Goal: Information Seeking & Learning: Learn about a topic

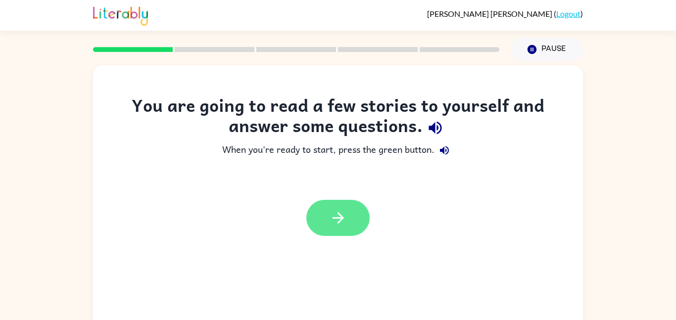
click at [349, 227] on button "button" at bounding box center [337, 218] width 63 height 36
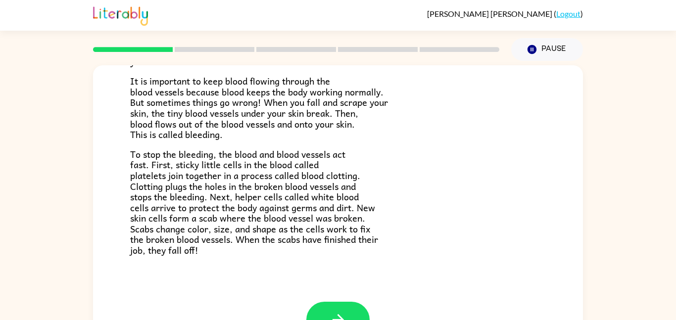
scroll to position [230, 0]
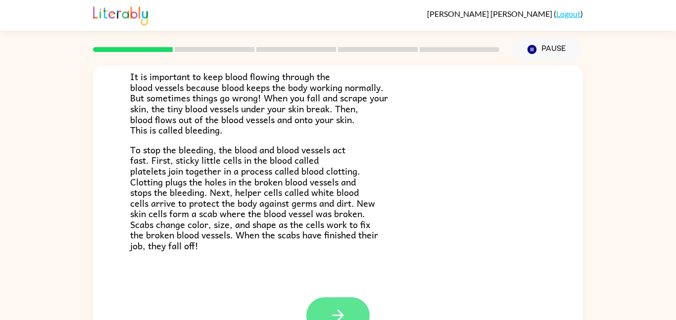
click at [348, 313] on button "button" at bounding box center [337, 316] width 63 height 36
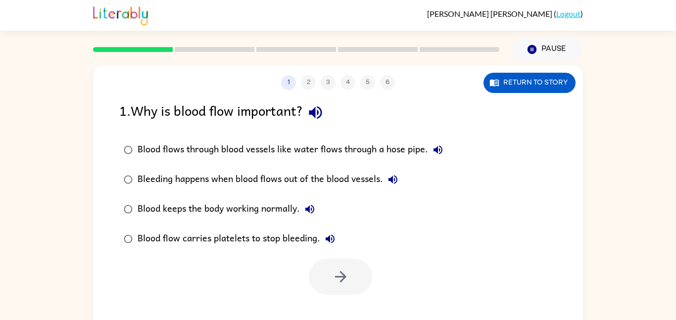
scroll to position [0, 0]
click at [290, 211] on div "Blood keeps the body working normally." at bounding box center [229, 210] width 182 height 20
click at [344, 280] on icon "button" at bounding box center [340, 276] width 17 height 17
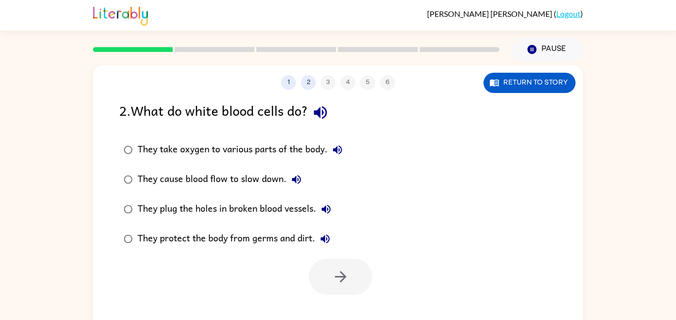
click at [294, 147] on div "They take oxygen to various parts of the body." at bounding box center [243, 150] width 210 height 20
click at [337, 284] on icon "button" at bounding box center [340, 276] width 17 height 17
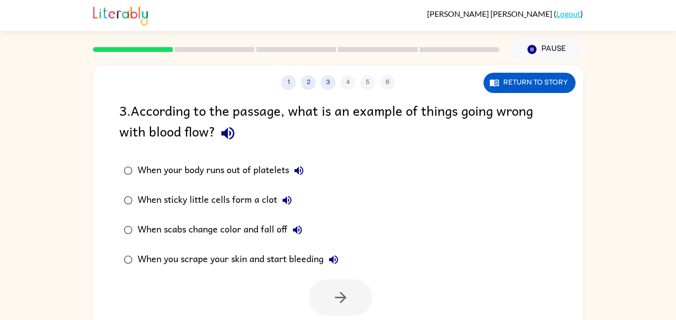
click at [290, 202] on icon "button" at bounding box center [287, 200] width 9 height 9
click at [252, 203] on div "When sticky little cells form a clot" at bounding box center [217, 201] width 159 height 20
click at [340, 294] on icon "button" at bounding box center [340, 297] width 11 height 11
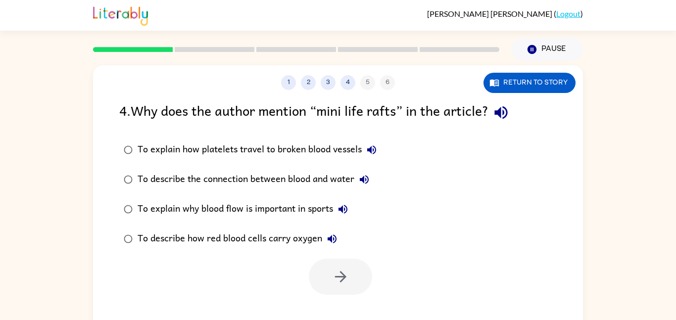
click at [378, 148] on icon "button" at bounding box center [372, 150] width 12 height 12
click at [369, 174] on icon "button" at bounding box center [364, 180] width 12 height 12
click at [353, 205] on div "To explain why blood flow is important in sports" at bounding box center [245, 210] width 215 height 20
click at [345, 209] on icon "button" at bounding box center [343, 209] width 12 height 12
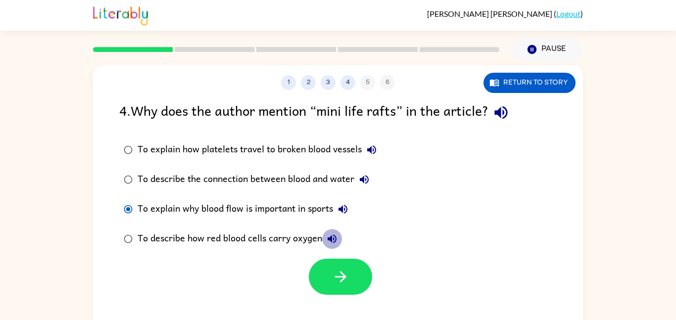
click at [331, 239] on icon "button" at bounding box center [332, 239] width 9 height 9
click at [193, 238] on div "To describe how red blood cells carry oxygen" at bounding box center [240, 239] width 204 height 20
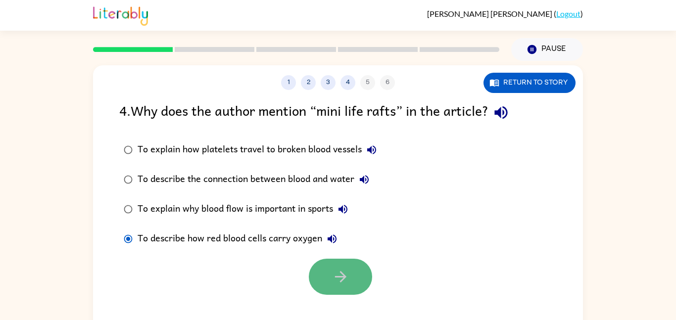
click at [320, 278] on button "button" at bounding box center [340, 277] width 63 height 36
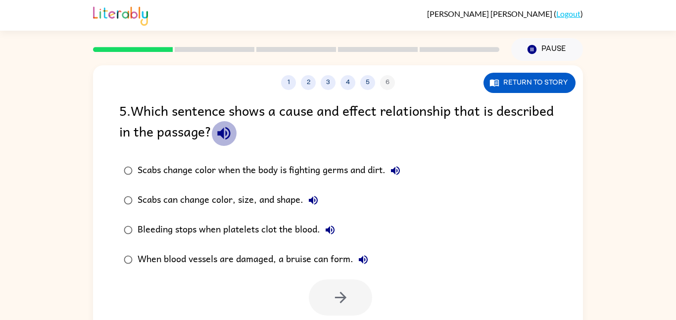
click at [224, 138] on icon "button" at bounding box center [223, 133] width 17 height 17
click at [393, 174] on icon "button" at bounding box center [396, 171] width 12 height 12
click at [315, 199] on icon "button" at bounding box center [313, 201] width 12 height 12
click at [333, 229] on icon "button" at bounding box center [330, 230] width 9 height 9
click at [365, 264] on icon "button" at bounding box center [363, 260] width 12 height 12
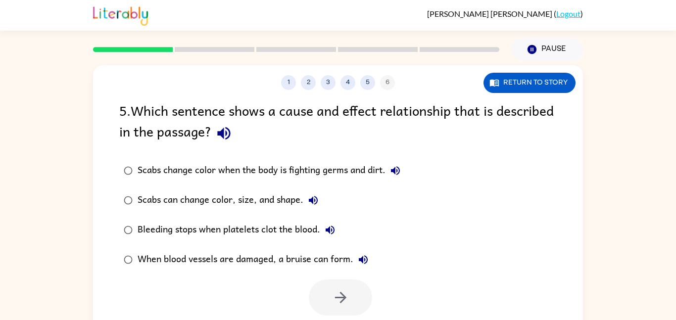
click at [334, 262] on div "When blood vessels are damaged, a bruise can form." at bounding box center [256, 260] width 236 height 20
click at [352, 299] on button "button" at bounding box center [340, 298] width 63 height 36
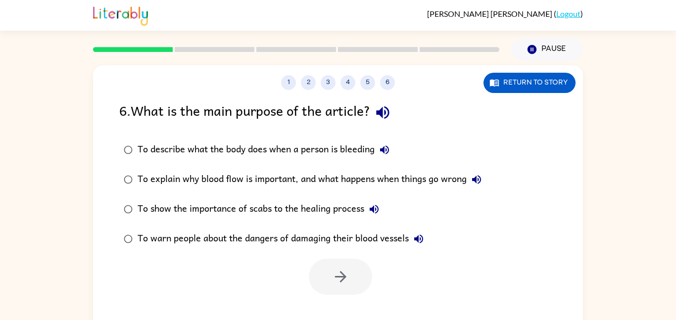
click at [384, 183] on div "To explain why blood flow is important, and what happens when things go wrong" at bounding box center [312, 180] width 349 height 20
click at [346, 276] on icon "button" at bounding box center [340, 276] width 17 height 17
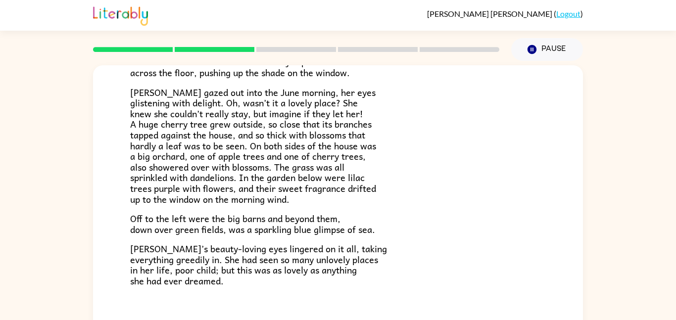
scroll to position [239, 0]
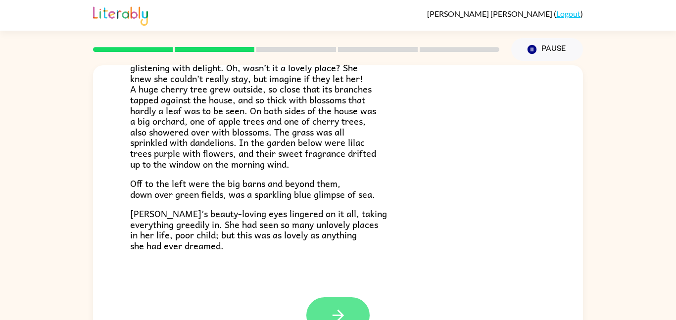
click at [348, 308] on button "button" at bounding box center [337, 316] width 63 height 36
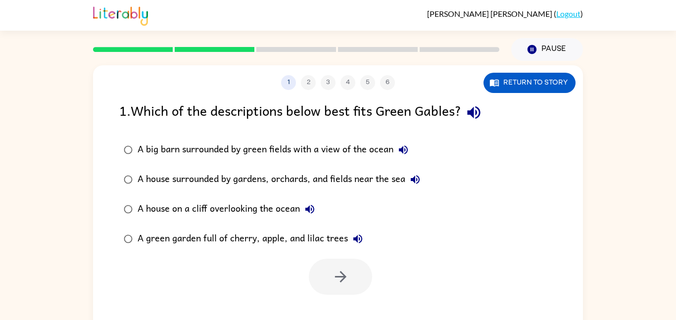
scroll to position [0, 0]
click at [322, 236] on div "A green garden full of cherry, apple, and lilac trees" at bounding box center [253, 239] width 230 height 20
click at [356, 265] on button "button" at bounding box center [340, 277] width 63 height 36
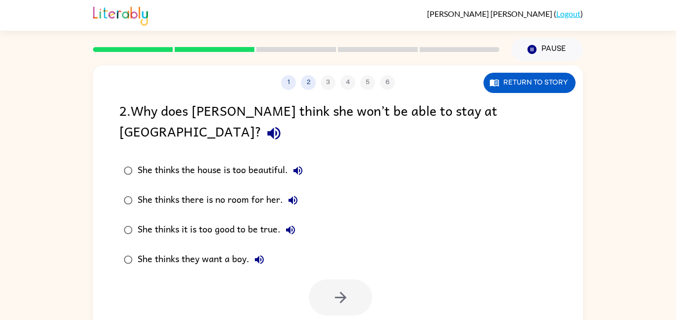
click at [267, 220] on div "She thinks it is too good to be true." at bounding box center [219, 230] width 163 height 20
click at [238, 250] on div "She thinks they want a boy." at bounding box center [204, 260] width 132 height 20
click at [321, 282] on button "button" at bounding box center [340, 298] width 63 height 36
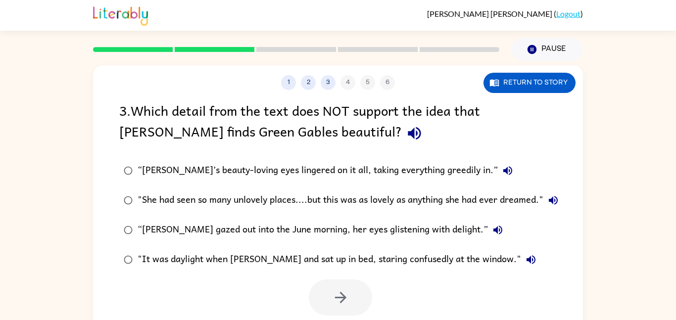
click at [321, 282] on div at bounding box center [340, 298] width 63 height 36
click at [504, 167] on icon "button" at bounding box center [508, 170] width 9 height 9
click at [551, 201] on icon "button" at bounding box center [554, 201] width 12 height 12
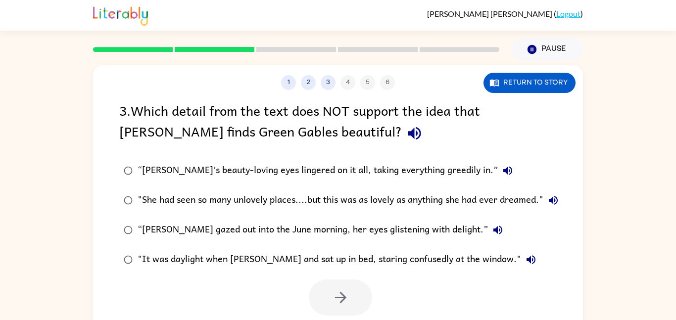
click at [492, 233] on icon "button" at bounding box center [498, 230] width 12 height 12
click at [525, 256] on icon "button" at bounding box center [531, 260] width 12 height 12
click at [406, 136] on icon "button" at bounding box center [414, 133] width 17 height 17
click at [504, 169] on icon "button" at bounding box center [508, 170] width 9 height 9
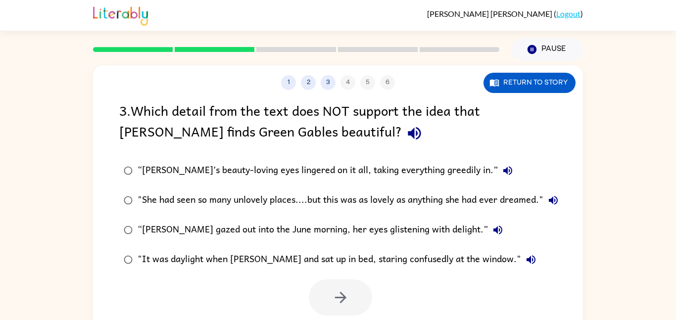
click at [559, 203] on icon "button" at bounding box center [554, 201] width 12 height 12
click at [492, 236] on icon "button" at bounding box center [498, 230] width 12 height 12
click at [525, 260] on icon "button" at bounding box center [531, 260] width 12 height 12
click at [480, 260] on div ""It was daylight when [PERSON_NAME] and sat up in bed, staring confusedly at th…" at bounding box center [340, 260] width 404 height 20
click at [353, 297] on button "button" at bounding box center [340, 298] width 63 height 36
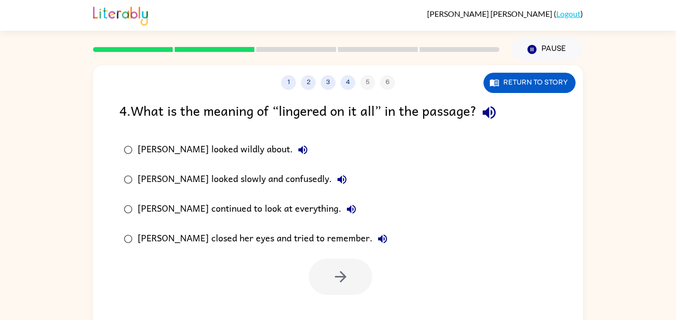
click at [494, 113] on icon "button" at bounding box center [489, 112] width 17 height 17
click at [293, 157] on button "[PERSON_NAME] looked wildly about." at bounding box center [303, 150] width 20 height 20
click at [338, 179] on icon "button" at bounding box center [342, 179] width 9 height 9
click at [346, 208] on icon "button" at bounding box center [352, 209] width 12 height 12
click at [377, 238] on icon "button" at bounding box center [383, 239] width 12 height 12
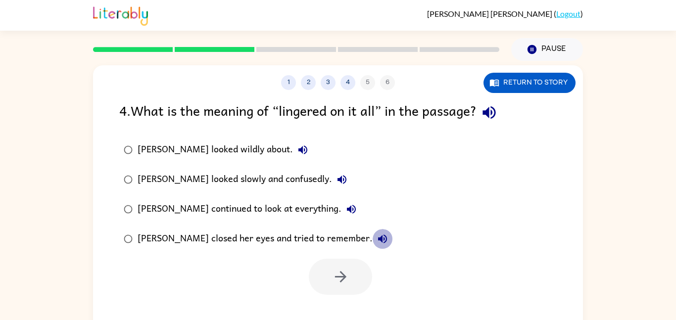
click at [377, 238] on icon "button" at bounding box center [383, 239] width 12 height 12
click at [299, 150] on icon "button" at bounding box center [303, 150] width 9 height 9
click at [293, 148] on button "[PERSON_NAME] looked wildly about." at bounding box center [303, 150] width 20 height 20
click at [211, 149] on div "[PERSON_NAME] looked wildly about." at bounding box center [225, 150] width 175 height 20
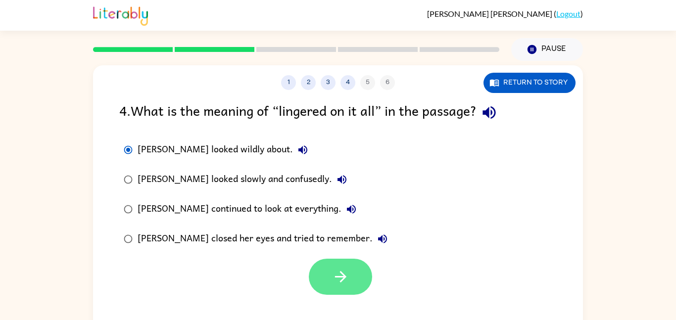
click at [355, 280] on button "button" at bounding box center [340, 277] width 63 height 36
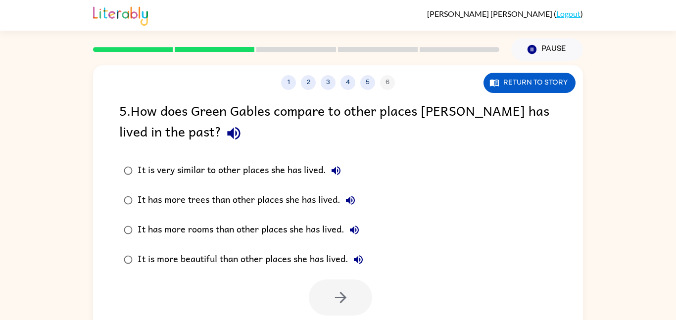
click at [225, 133] on icon "button" at bounding box center [233, 133] width 17 height 17
click at [227, 135] on icon "button" at bounding box center [233, 133] width 13 height 13
click at [227, 134] on icon "button" at bounding box center [233, 133] width 13 height 13
click at [332, 174] on icon "button" at bounding box center [336, 171] width 12 height 12
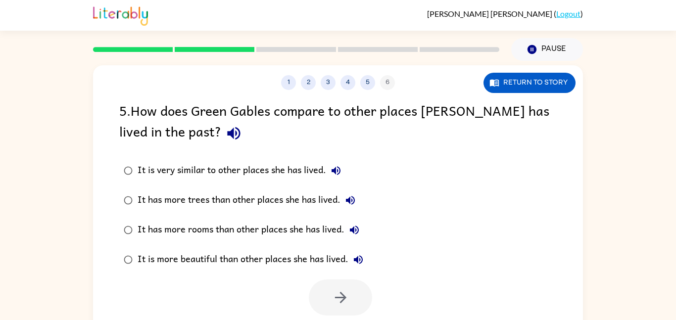
click at [354, 198] on icon "button" at bounding box center [350, 200] width 9 height 9
click at [354, 228] on icon "button" at bounding box center [354, 230] width 9 height 9
click at [356, 258] on icon "button" at bounding box center [359, 260] width 12 height 12
click at [287, 257] on div "It is more beautiful than other places she has lived." at bounding box center [253, 260] width 231 height 20
click at [338, 295] on icon "button" at bounding box center [340, 297] width 17 height 17
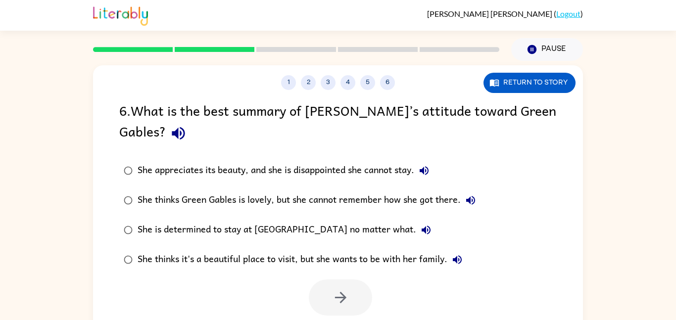
click at [172, 135] on icon "button" at bounding box center [178, 133] width 13 height 13
click at [170, 134] on icon "button" at bounding box center [178, 133] width 17 height 17
click at [430, 176] on icon "button" at bounding box center [424, 171] width 12 height 12
click at [469, 202] on icon "button" at bounding box center [470, 200] width 9 height 9
click at [422, 232] on icon "button" at bounding box center [426, 230] width 9 height 9
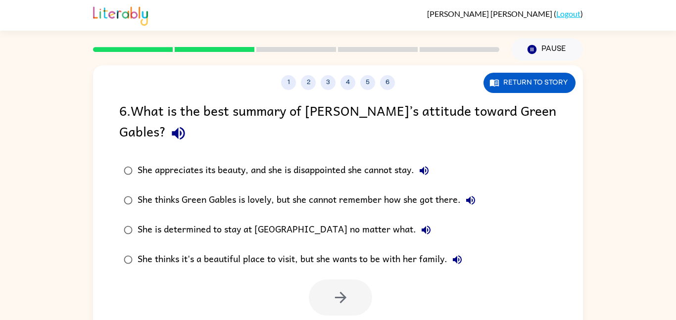
click at [461, 265] on icon "button" at bounding box center [458, 260] width 12 height 12
click at [344, 228] on div "She is determined to stay at [GEOGRAPHIC_DATA] no matter what." at bounding box center [287, 230] width 299 height 20
click at [334, 294] on icon "button" at bounding box center [340, 297] width 17 height 17
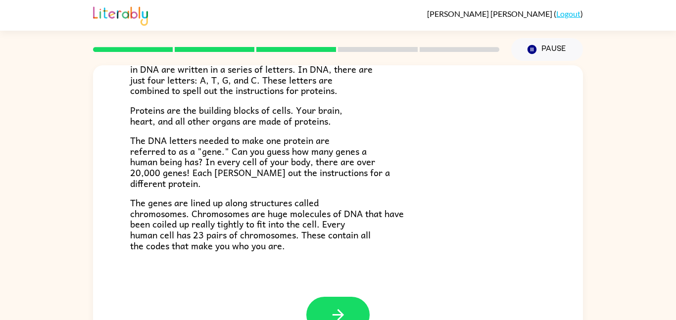
scroll to position [28, 0]
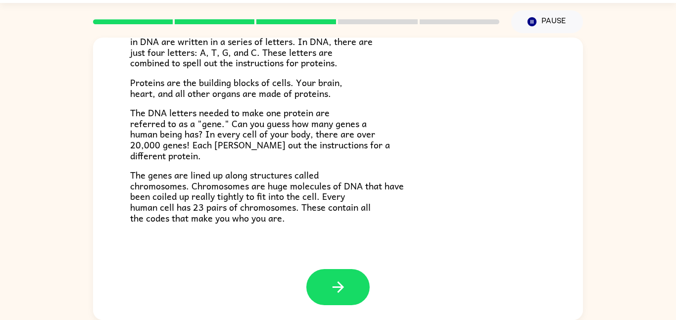
click at [362, 145] on span "The DNA letters needed to make one protein are referred to as a "gene." Can you…" at bounding box center [260, 133] width 260 height 57
click at [335, 283] on icon "button" at bounding box center [338, 287] width 17 height 17
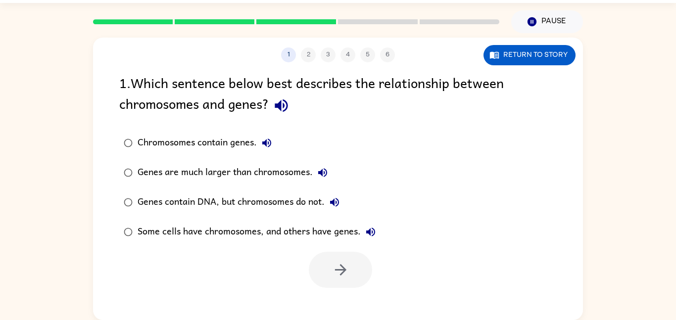
scroll to position [0, 0]
click at [278, 110] on icon "button" at bounding box center [281, 105] width 17 height 17
click at [322, 179] on button "Genes are much larger than chromosomes." at bounding box center [323, 173] width 20 height 20
click at [338, 204] on icon "button" at bounding box center [335, 203] width 12 height 12
click at [377, 231] on icon "button" at bounding box center [371, 232] width 12 height 12
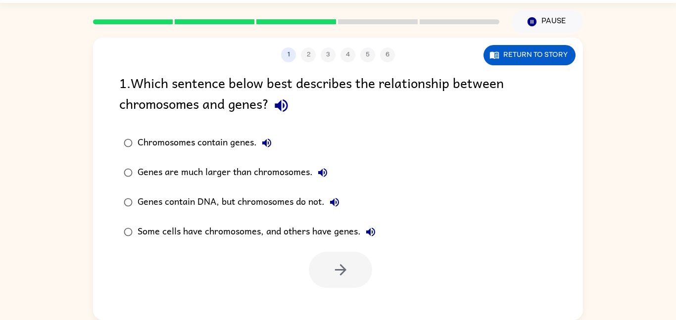
click at [242, 146] on div "Chromosomes contain genes." at bounding box center [207, 143] width 139 height 20
click at [264, 141] on icon "button" at bounding box center [267, 143] width 12 height 12
click at [342, 271] on icon "button" at bounding box center [340, 269] width 17 height 17
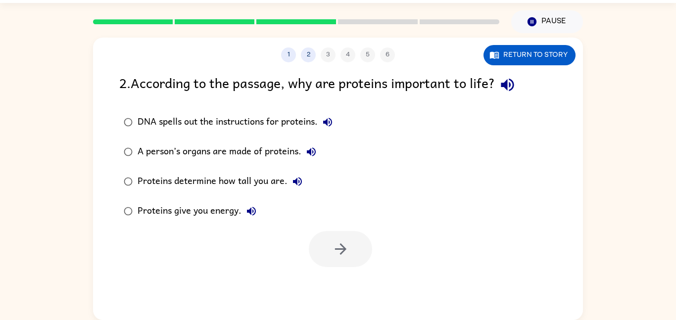
click at [510, 93] on icon "button" at bounding box center [507, 84] width 17 height 17
click at [335, 121] on button "DNA spells out the instructions for proteins." at bounding box center [328, 122] width 20 height 20
click at [315, 158] on button "A person’s organs are made of proteins." at bounding box center [312, 152] width 20 height 20
click at [300, 181] on icon "button" at bounding box center [298, 182] width 12 height 12
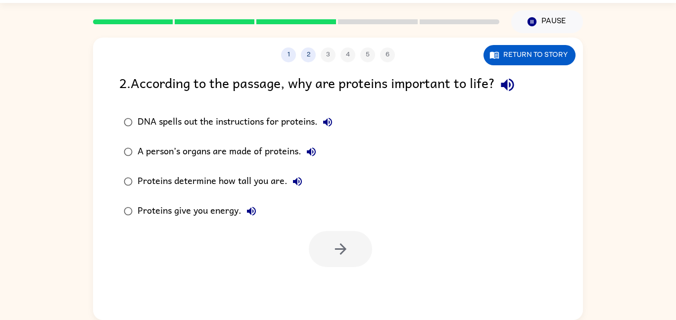
click at [253, 210] on icon "button" at bounding box center [252, 211] width 12 height 12
click at [326, 128] on button "DNA spells out the instructions for proteins." at bounding box center [328, 122] width 20 height 20
click at [312, 148] on icon "button" at bounding box center [311, 152] width 12 height 12
click at [275, 149] on div "A person’s organs are made of proteins." at bounding box center [230, 152] width 184 height 20
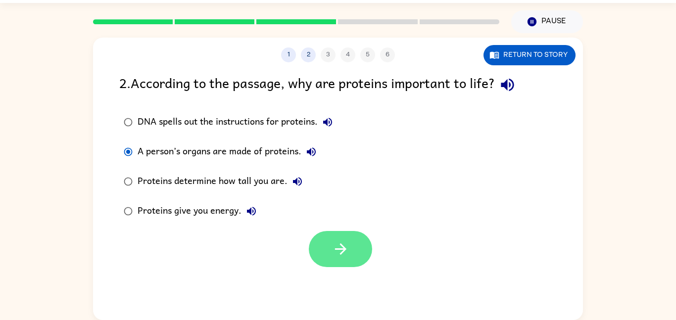
click at [349, 252] on button "button" at bounding box center [340, 249] width 63 height 36
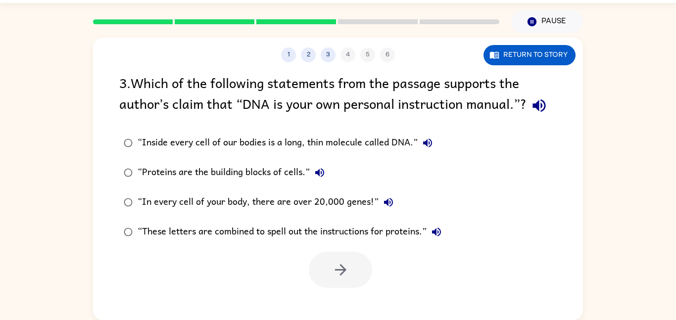
click at [534, 113] on icon "button" at bounding box center [539, 105] width 17 height 17
click at [420, 142] on button "“Inside every cell of our bodies is a long, thin molecule called DNA.”" at bounding box center [428, 143] width 20 height 20
click at [318, 172] on icon "button" at bounding box center [319, 172] width 9 height 9
click at [386, 203] on icon "button" at bounding box center [388, 202] width 9 height 9
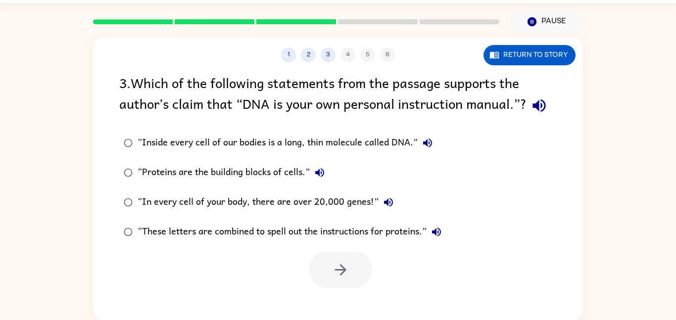
click at [438, 229] on icon "button" at bounding box center [437, 232] width 12 height 12
click at [429, 139] on icon "button" at bounding box center [427, 143] width 9 height 9
click at [347, 205] on div "“In every cell of your body, there are over 20,000 genes!”" at bounding box center [268, 203] width 261 height 20
click at [354, 274] on button "button" at bounding box center [340, 270] width 63 height 36
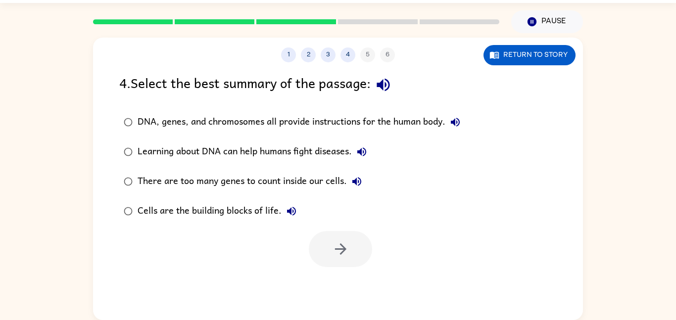
click at [389, 85] on icon "button" at bounding box center [383, 85] width 13 height 13
click at [460, 120] on icon "button" at bounding box center [455, 122] width 9 height 9
click at [363, 151] on icon "button" at bounding box center [362, 152] width 12 height 12
click at [367, 176] on label "There are too many genes to count inside our cells." at bounding box center [292, 182] width 356 height 30
click at [358, 181] on icon "button" at bounding box center [357, 182] width 12 height 12
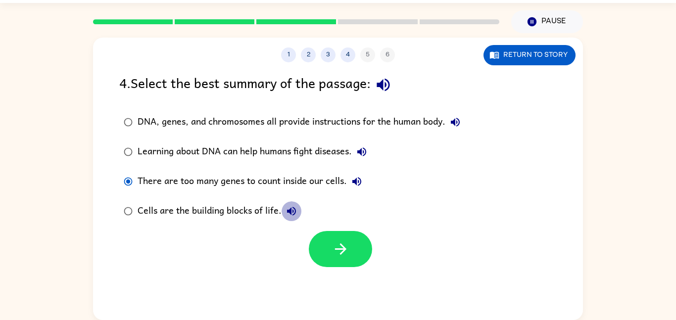
click at [289, 211] on icon "button" at bounding box center [291, 211] width 9 height 9
click at [363, 152] on icon "button" at bounding box center [361, 152] width 9 height 9
click at [461, 127] on icon "button" at bounding box center [456, 122] width 12 height 12
click at [427, 115] on div "DNA, genes, and chromosomes all provide instructions for the human body." at bounding box center [302, 122] width 328 height 20
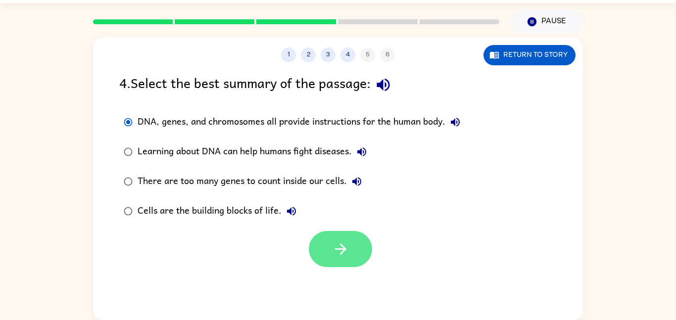
click at [342, 234] on button "button" at bounding box center [340, 249] width 63 height 36
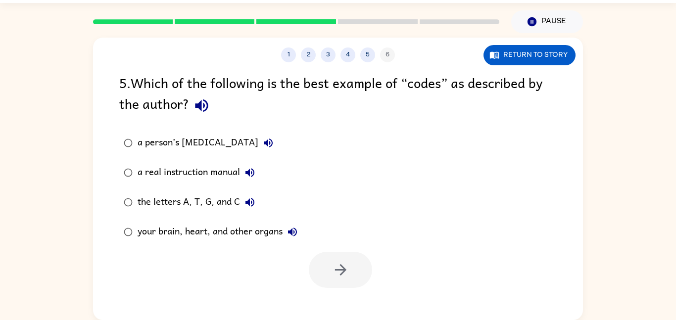
click at [207, 110] on icon "button" at bounding box center [201, 105] width 17 height 17
click at [199, 106] on icon "button" at bounding box center [201, 106] width 13 height 13
click at [262, 138] on icon "button" at bounding box center [268, 143] width 12 height 12
click at [260, 169] on button "a real instruction manual" at bounding box center [250, 173] width 20 height 20
click at [252, 203] on icon "button" at bounding box center [250, 202] width 9 height 9
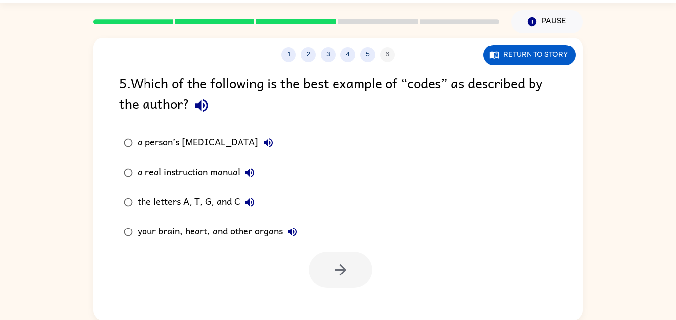
click at [298, 228] on icon "button" at bounding box center [293, 232] width 12 height 12
click at [261, 232] on div "your brain, heart, and other organs" at bounding box center [220, 232] width 165 height 20
click at [364, 276] on button "button" at bounding box center [340, 270] width 63 height 36
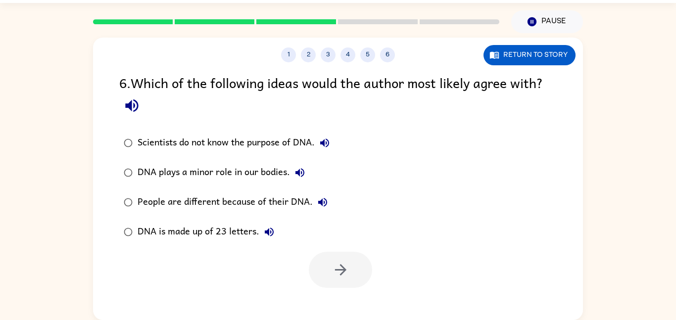
click at [129, 118] on button "button" at bounding box center [131, 105] width 25 height 25
click at [320, 142] on icon "button" at bounding box center [325, 143] width 12 height 12
click at [294, 172] on icon "button" at bounding box center [300, 173] width 12 height 12
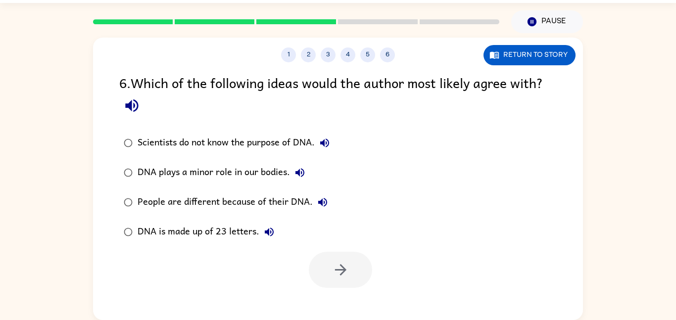
click at [323, 203] on icon "button" at bounding box center [323, 203] width 12 height 12
click at [265, 235] on icon "button" at bounding box center [269, 232] width 12 height 12
click at [320, 209] on button "People are different because of their DNA." at bounding box center [323, 203] width 20 height 20
click at [300, 178] on icon "button" at bounding box center [300, 173] width 12 height 12
click at [229, 177] on div "DNA plays a minor role in our bodies." at bounding box center [224, 173] width 172 height 20
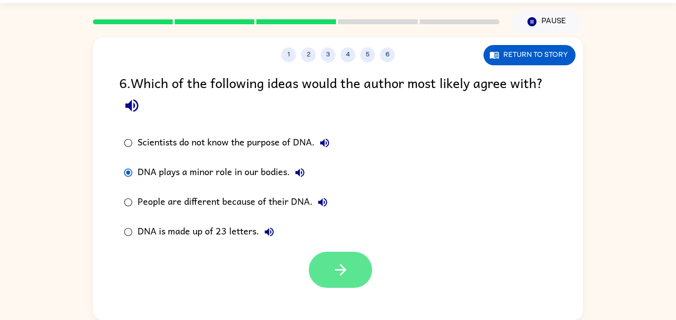
click at [336, 271] on icon "button" at bounding box center [340, 269] width 17 height 17
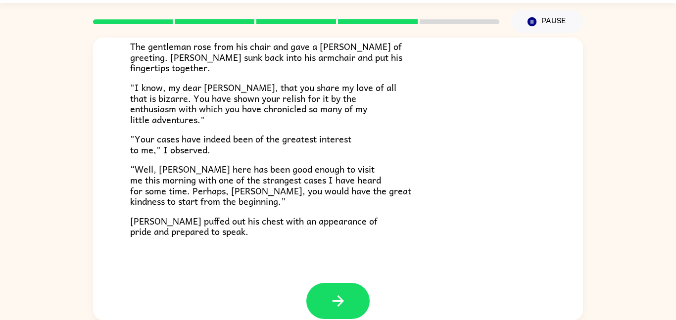
scroll to position [336, 0]
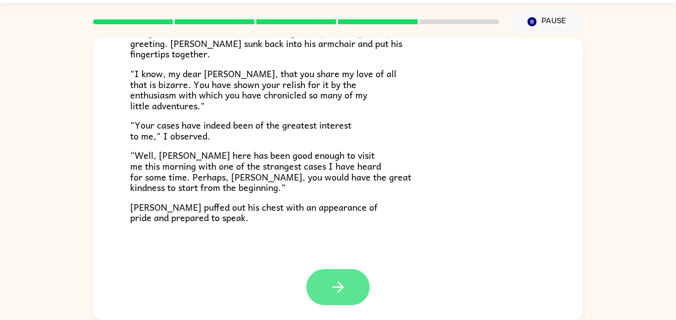
click at [351, 287] on button "button" at bounding box center [337, 287] width 63 height 36
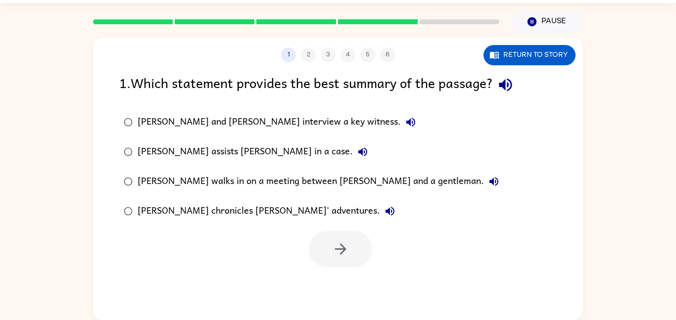
scroll to position [0, 0]
click at [522, 82] on div "1 . Which statement provides the best summary of the passage?" at bounding box center [338, 84] width 438 height 25
click at [478, 93] on div "1 . Which statement provides the best summary of the passage?" at bounding box center [338, 84] width 438 height 25
click at [518, 85] on button "button" at bounding box center [505, 84] width 25 height 25
click at [406, 122] on icon "button" at bounding box center [410, 122] width 9 height 9
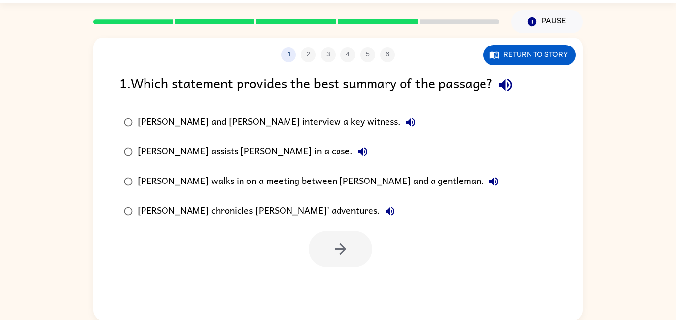
click at [357, 149] on icon "button" at bounding box center [363, 152] width 12 height 12
click at [488, 182] on icon "button" at bounding box center [494, 182] width 12 height 12
click at [320, 211] on label "[PERSON_NAME] chronicles [PERSON_NAME]' adventures." at bounding box center [311, 212] width 395 height 30
click at [386, 210] on icon "button" at bounding box center [390, 211] width 9 height 9
click at [499, 188] on div "[PERSON_NAME] and [PERSON_NAME] interview a key witness. [PERSON_NAME] assists …" at bounding box center [351, 166] width 464 height 119
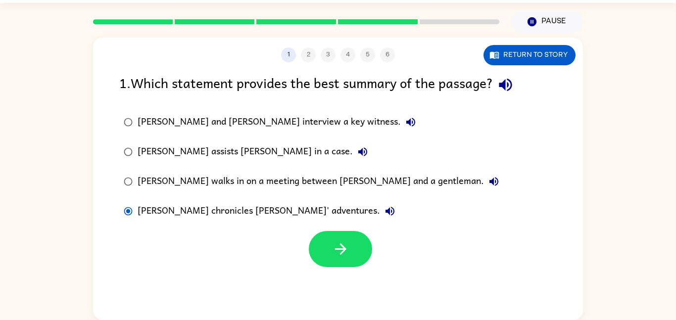
click at [498, 186] on div "[PERSON_NAME] and [PERSON_NAME] interview a key witness. [PERSON_NAME] assists …" at bounding box center [351, 166] width 464 height 119
click at [472, 185] on div "[PERSON_NAME] and [PERSON_NAME] interview a key witness. [PERSON_NAME] assists …" at bounding box center [351, 166] width 464 height 119
click at [430, 183] on div "[PERSON_NAME] and [PERSON_NAME] interview a key witness. [PERSON_NAME] assists …" at bounding box center [318, 166] width 398 height 119
click at [430, 181] on div "[PERSON_NAME] and [PERSON_NAME] interview a key witness. [PERSON_NAME] assists …" at bounding box center [318, 166] width 398 height 119
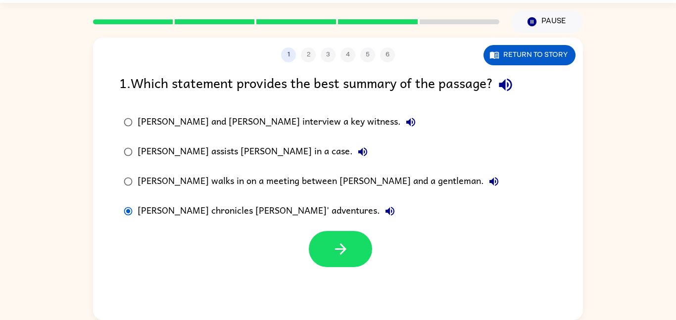
click at [430, 181] on div "[PERSON_NAME] and [PERSON_NAME] interview a key witness. [PERSON_NAME] assists …" at bounding box center [318, 166] width 398 height 119
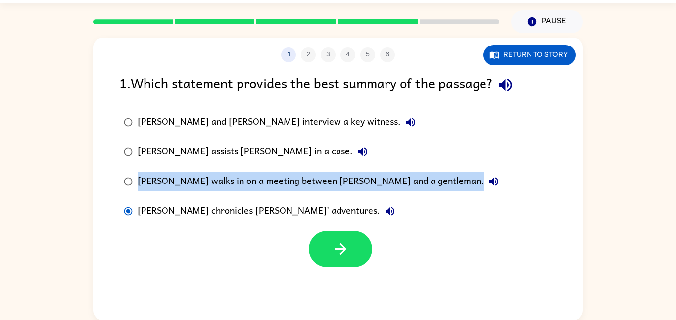
click at [430, 181] on div "[PERSON_NAME] and [PERSON_NAME] interview a key witness. [PERSON_NAME] assists …" at bounding box center [318, 166] width 398 height 119
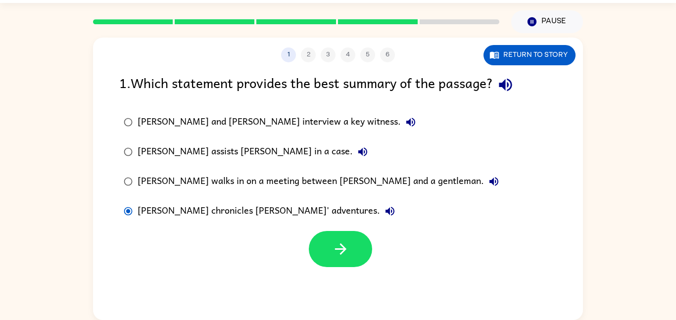
click at [430, 181] on div "[PERSON_NAME] and [PERSON_NAME] interview a key witness. [PERSON_NAME] assists …" at bounding box center [318, 166] width 398 height 119
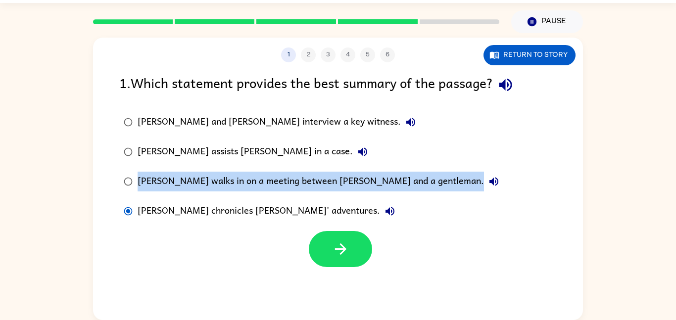
click at [430, 181] on div "[PERSON_NAME] and [PERSON_NAME] interview a key witness. [PERSON_NAME] assists …" at bounding box center [318, 166] width 398 height 119
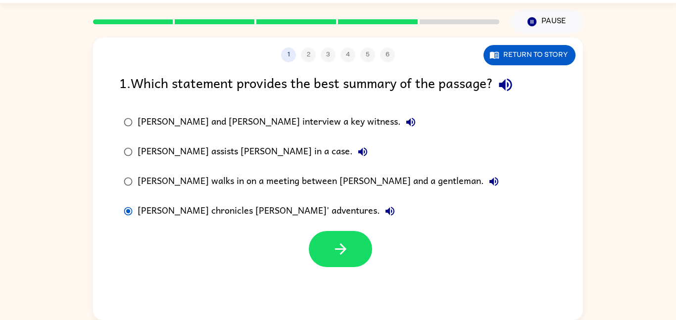
click at [430, 181] on div "[PERSON_NAME] and [PERSON_NAME] interview a key witness. [PERSON_NAME] assists …" at bounding box center [318, 166] width 398 height 119
click at [380, 213] on button "[PERSON_NAME] chronicles [PERSON_NAME]' adventures." at bounding box center [390, 212] width 20 height 20
click at [488, 181] on icon "button" at bounding box center [494, 182] width 12 height 12
click at [357, 149] on icon "button" at bounding box center [363, 152] width 12 height 12
click at [357, 154] on icon "button" at bounding box center [363, 152] width 12 height 12
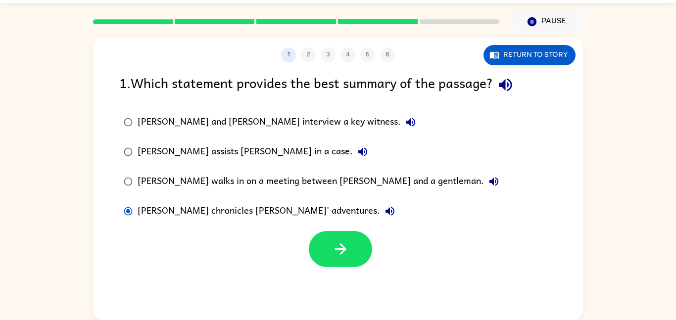
click at [223, 152] on div "[PERSON_NAME] assists [PERSON_NAME] in a case." at bounding box center [255, 152] width 235 height 20
click at [347, 251] on icon "button" at bounding box center [340, 249] width 17 height 17
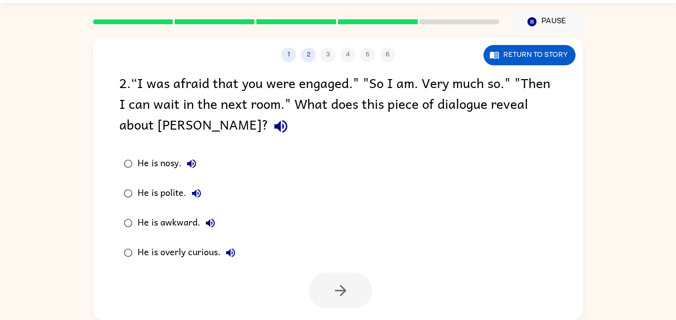
click at [272, 123] on icon "button" at bounding box center [280, 126] width 17 height 17
click at [194, 166] on icon "button" at bounding box center [192, 164] width 12 height 12
click at [196, 193] on icon "button" at bounding box center [196, 193] width 9 height 9
click at [210, 225] on icon "button" at bounding box center [210, 223] width 12 height 12
click at [234, 251] on icon "button" at bounding box center [230, 253] width 9 height 9
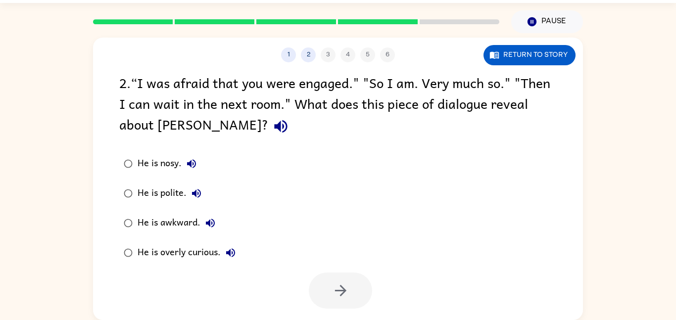
click at [191, 158] on icon "button" at bounding box center [192, 164] width 12 height 12
click at [198, 185] on button "He is polite." at bounding box center [197, 194] width 20 height 20
click at [211, 228] on icon "button" at bounding box center [210, 223] width 12 height 12
click at [208, 246] on div "He is overly curious." at bounding box center [189, 253] width 103 height 20
click at [338, 290] on icon "button" at bounding box center [340, 290] width 11 height 11
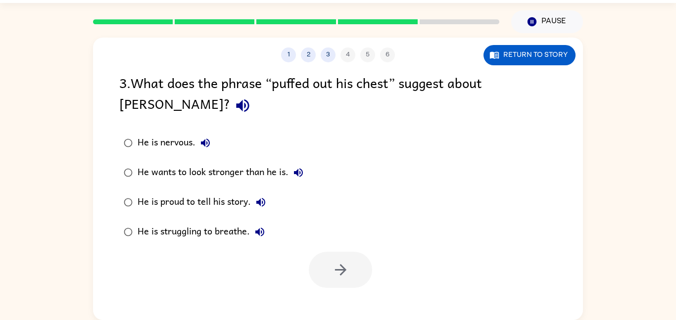
click at [236, 105] on icon "button" at bounding box center [242, 106] width 13 height 13
click at [236, 104] on icon "button" at bounding box center [242, 106] width 13 height 13
click at [204, 142] on icon "button" at bounding box center [205, 143] width 9 height 9
click at [302, 176] on icon "button" at bounding box center [298, 172] width 9 height 9
click at [264, 197] on icon "button" at bounding box center [261, 203] width 12 height 12
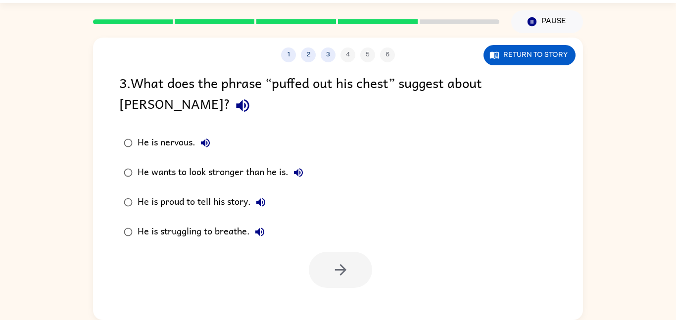
click at [264, 233] on icon "button" at bounding box center [259, 232] width 9 height 9
click at [214, 203] on div "He is proud to tell his story." at bounding box center [204, 203] width 133 height 20
click at [350, 268] on button "button" at bounding box center [340, 270] width 63 height 36
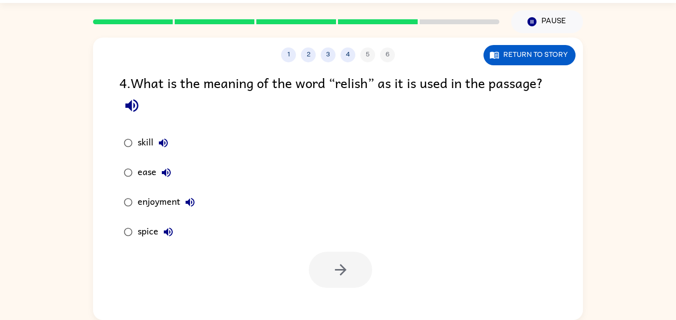
click at [142, 100] on button "button" at bounding box center [131, 105] width 25 height 25
click at [547, 55] on button "Return to story" at bounding box center [530, 55] width 92 height 20
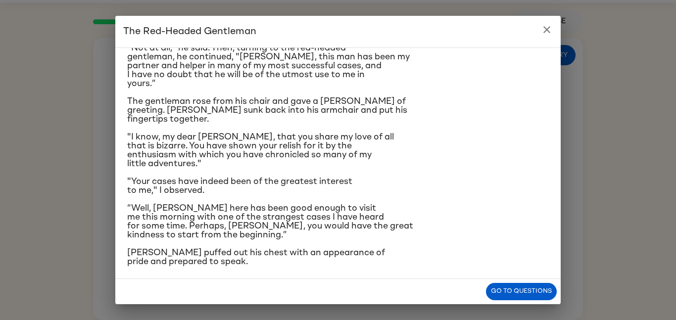
scroll to position [201, 0]
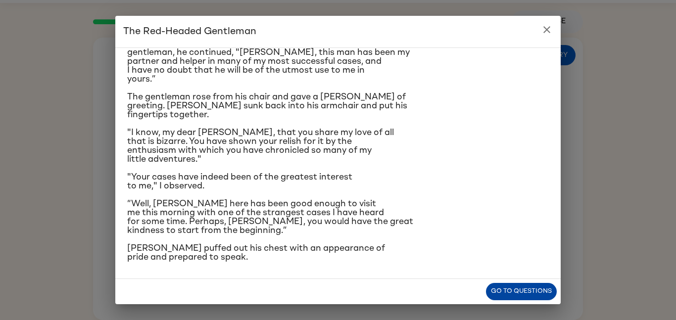
click at [522, 287] on button "Go to questions" at bounding box center [521, 291] width 71 height 17
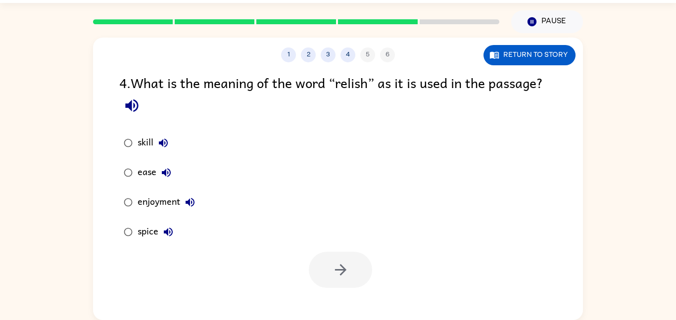
click at [164, 168] on icon "button" at bounding box center [166, 173] width 12 height 12
click at [147, 166] on div "ease" at bounding box center [157, 173] width 39 height 20
click at [322, 263] on button "button" at bounding box center [340, 270] width 63 height 36
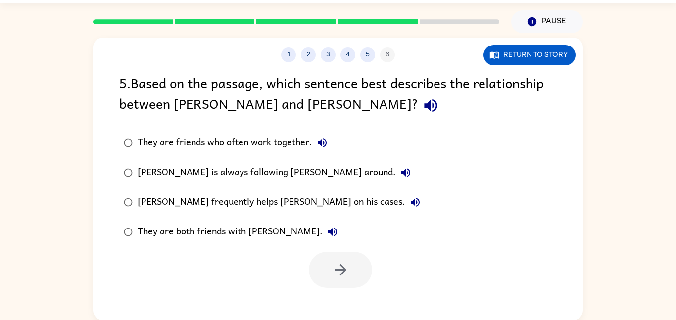
click at [422, 100] on icon "button" at bounding box center [430, 105] width 17 height 17
click at [318, 143] on icon "button" at bounding box center [322, 143] width 9 height 9
click at [402, 174] on icon "button" at bounding box center [406, 172] width 9 height 9
click at [411, 204] on icon "button" at bounding box center [415, 202] width 9 height 9
click at [327, 228] on icon "button" at bounding box center [333, 232] width 12 height 12
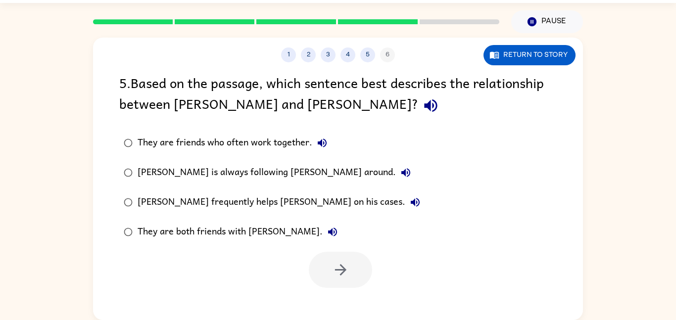
click at [409, 203] on icon "button" at bounding box center [415, 203] width 12 height 12
click at [400, 173] on icon "button" at bounding box center [406, 173] width 12 height 12
click at [323, 149] on icon "button" at bounding box center [322, 143] width 12 height 12
click at [422, 110] on icon "button" at bounding box center [430, 105] width 17 height 17
click at [300, 201] on div "[PERSON_NAME] frequently helps [PERSON_NAME] on his cases." at bounding box center [282, 203] width 288 height 20
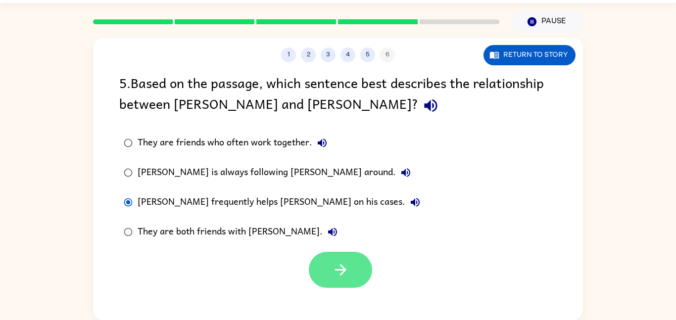
click at [349, 267] on button "button" at bounding box center [340, 270] width 63 height 36
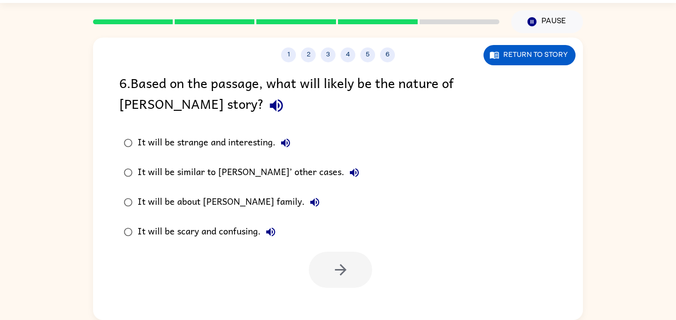
click at [268, 103] on icon "button" at bounding box center [276, 105] width 17 height 17
click at [287, 145] on icon "button" at bounding box center [286, 143] width 12 height 12
click at [323, 177] on label "It will be similar to [PERSON_NAME]’ other cases." at bounding box center [241, 173] width 255 height 30
click at [350, 174] on icon "button" at bounding box center [354, 172] width 9 height 9
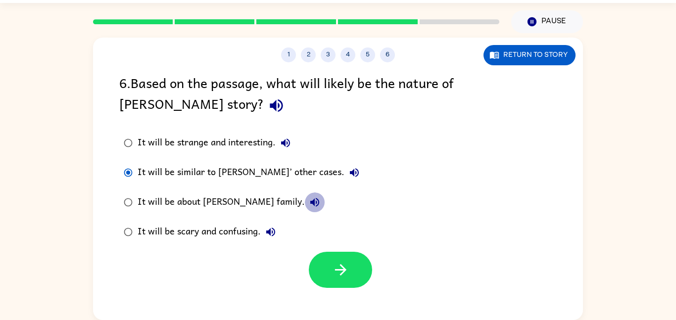
click at [309, 204] on icon "button" at bounding box center [315, 203] width 12 height 12
click at [270, 233] on icon "button" at bounding box center [270, 232] width 9 height 9
click at [282, 171] on div "It will be similar to [PERSON_NAME]’ other cases." at bounding box center [251, 173] width 227 height 20
click at [328, 263] on button "button" at bounding box center [340, 270] width 63 height 36
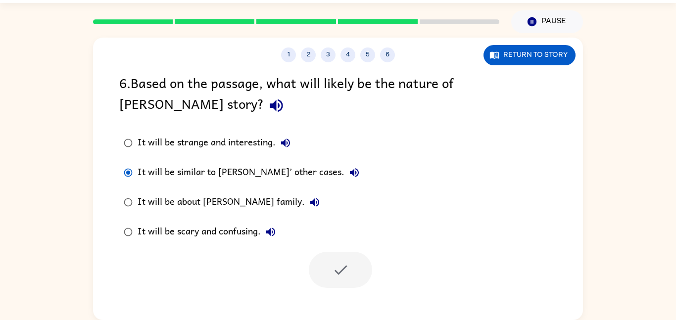
scroll to position [10, 0]
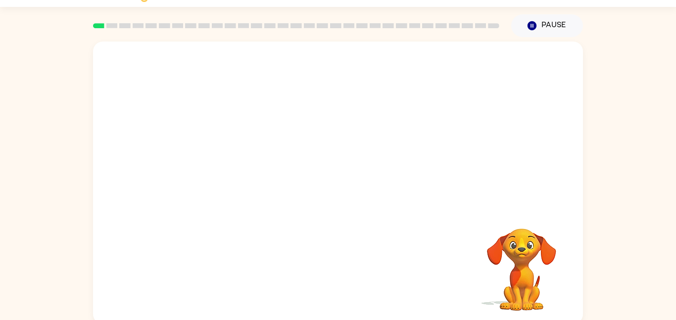
scroll to position [28, 0]
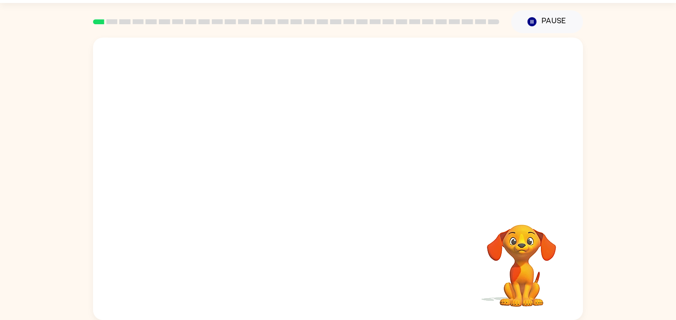
click at [223, 163] on video "Your browser must support playing .mp4 files to use Literably. Please try using…" at bounding box center [338, 121] width 490 height 166
click at [255, 157] on video "Your browser must support playing .mp4 files to use Literably. Please try using…" at bounding box center [338, 121] width 490 height 166
click at [220, 158] on video "Your browser must support playing .mp4 files to use Literably. Please try using…" at bounding box center [338, 121] width 490 height 166
click at [337, 185] on icon "button" at bounding box center [338, 183] width 17 height 17
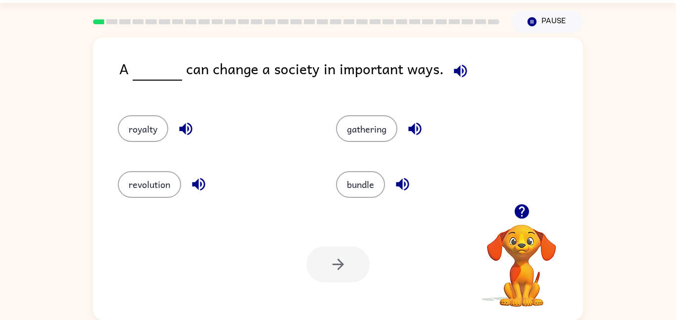
click at [460, 70] on icon "button" at bounding box center [460, 70] width 17 height 17
click at [457, 70] on icon "button" at bounding box center [460, 70] width 13 height 13
click at [521, 212] on icon "button" at bounding box center [521, 211] width 17 height 17
click at [373, 123] on button "gathering" at bounding box center [366, 128] width 61 height 27
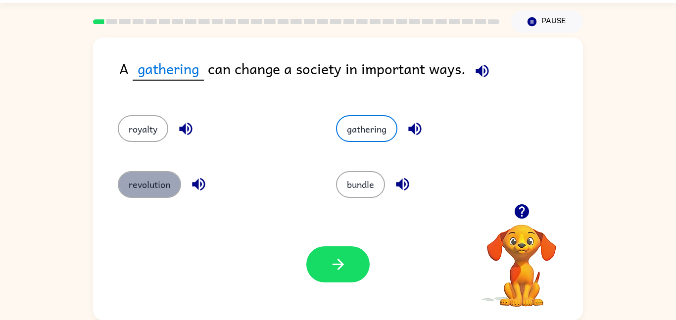
click at [161, 192] on button "revolution" at bounding box center [149, 184] width 63 height 27
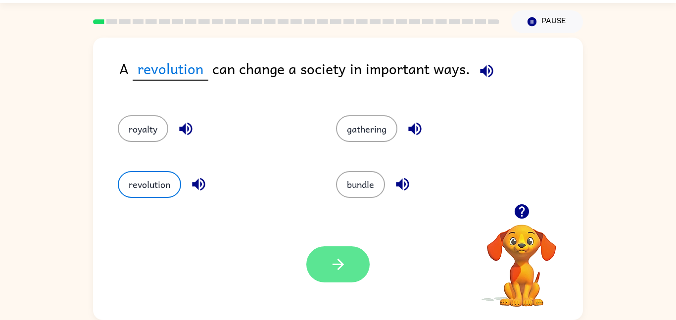
click at [341, 265] on icon "button" at bounding box center [337, 264] width 11 height 11
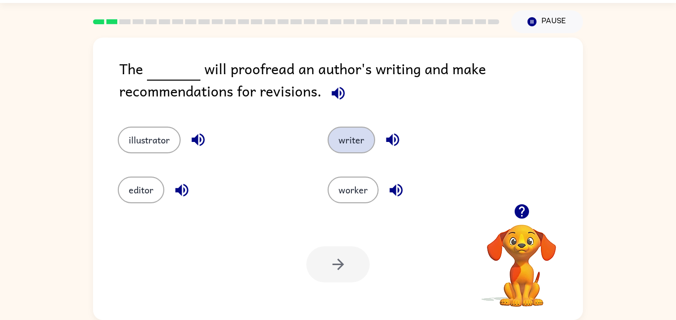
click at [360, 131] on button "writer" at bounding box center [352, 140] width 48 height 27
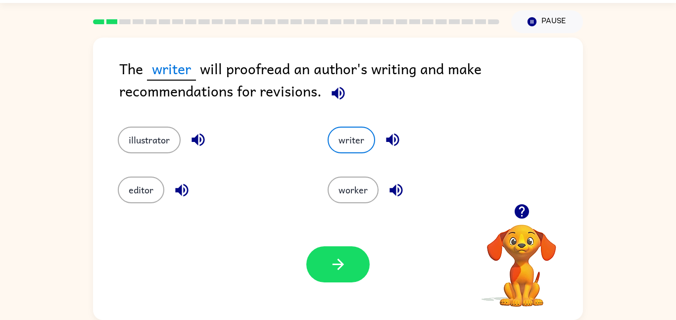
click at [337, 96] on icon "button" at bounding box center [338, 93] width 17 height 17
click at [160, 135] on button "illustrator" at bounding box center [149, 140] width 63 height 27
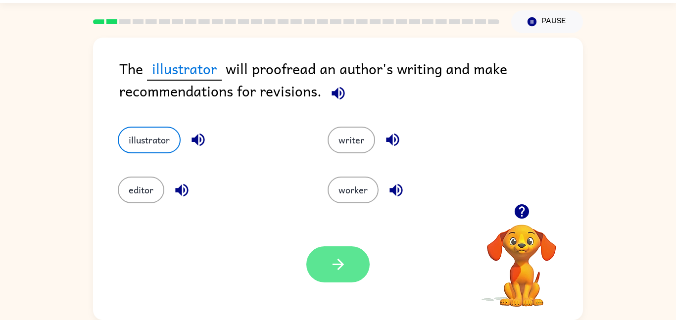
click at [343, 267] on icon "button" at bounding box center [338, 264] width 17 height 17
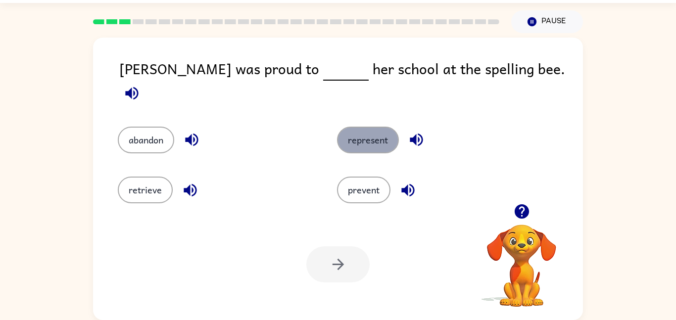
click at [366, 127] on button "represent" at bounding box center [368, 140] width 62 height 27
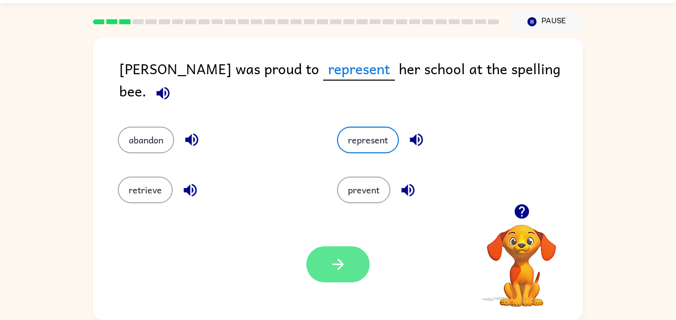
click at [336, 268] on icon "button" at bounding box center [338, 264] width 17 height 17
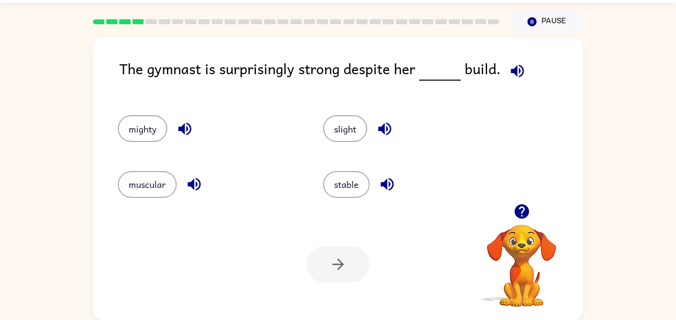
click at [183, 129] on icon "button" at bounding box center [184, 129] width 13 height 13
click at [200, 181] on icon "button" at bounding box center [194, 184] width 13 height 13
click at [401, 180] on div "stable" at bounding box center [414, 184] width 183 height 27
click at [385, 182] on icon "button" at bounding box center [387, 184] width 17 height 17
click at [385, 128] on icon "button" at bounding box center [384, 129] width 13 height 13
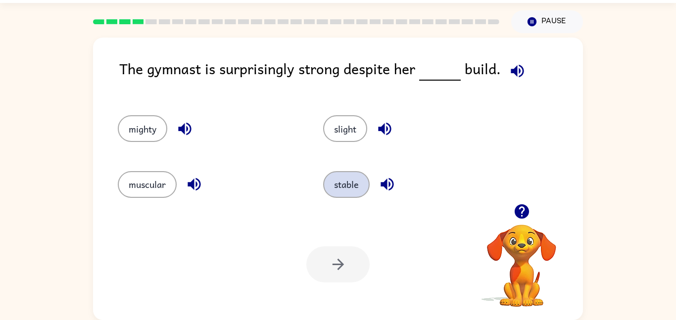
click at [349, 186] on button "stable" at bounding box center [346, 184] width 47 height 27
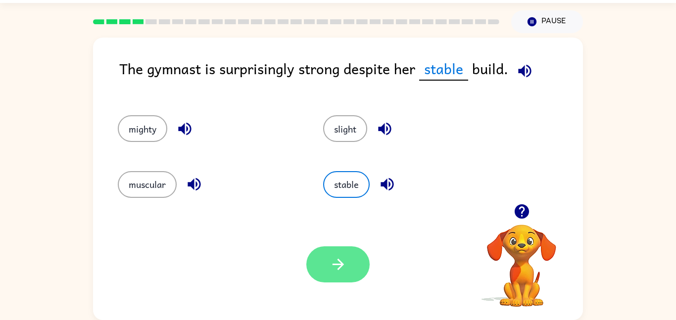
click at [348, 255] on button "button" at bounding box center [337, 265] width 63 height 36
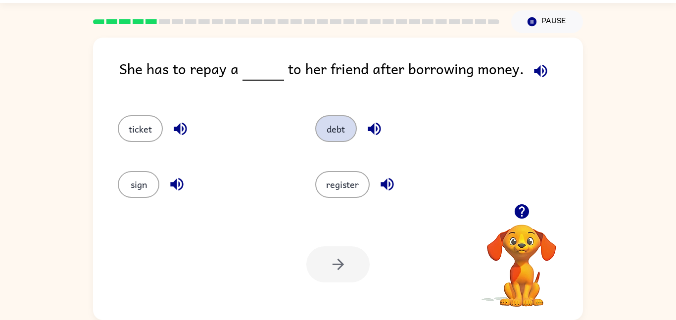
click at [343, 129] on button "debt" at bounding box center [336, 128] width 42 height 27
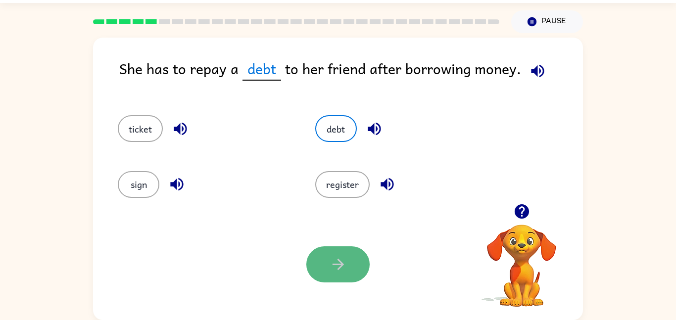
click at [342, 267] on icon "button" at bounding box center [338, 264] width 17 height 17
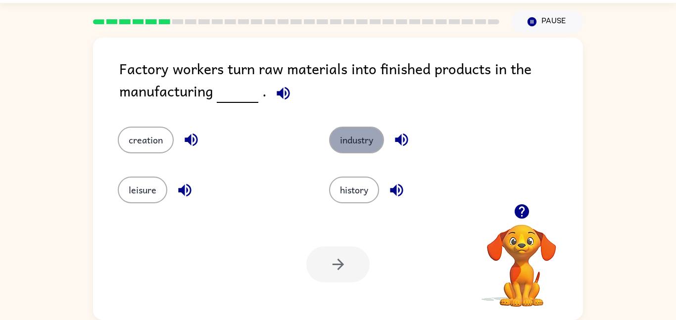
click at [351, 148] on button "industry" at bounding box center [356, 140] width 55 height 27
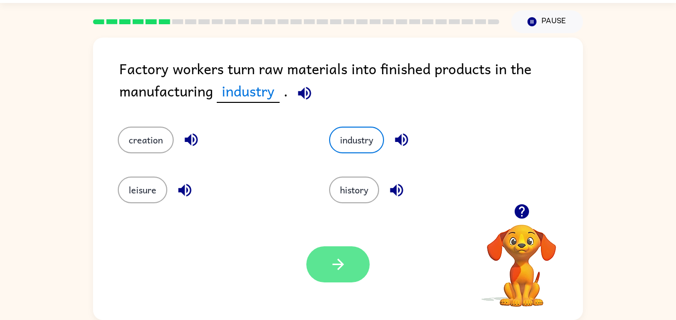
click at [349, 269] on button "button" at bounding box center [337, 265] width 63 height 36
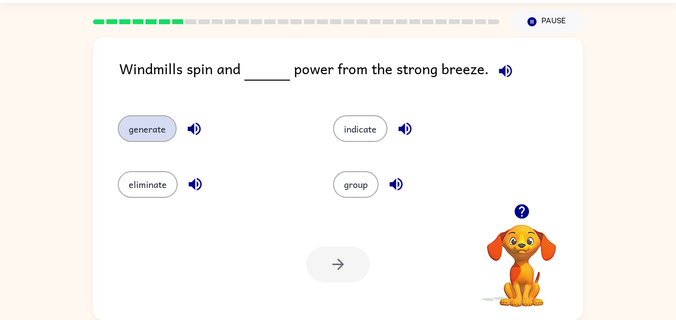
click at [156, 134] on button "generate" at bounding box center [147, 128] width 59 height 27
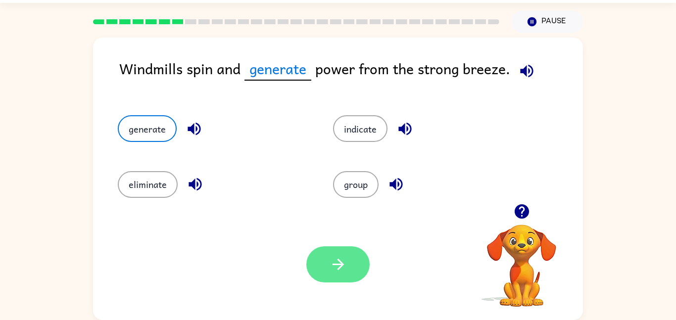
click at [342, 257] on icon "button" at bounding box center [338, 264] width 17 height 17
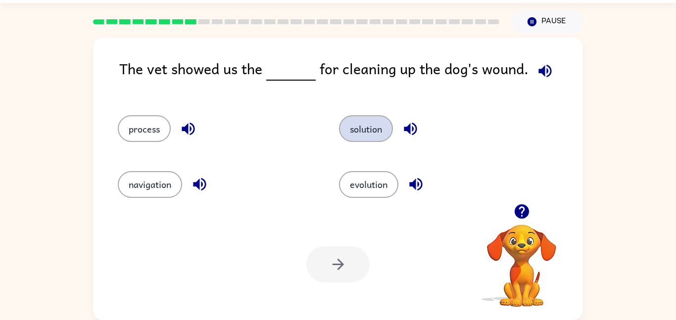
click at [373, 135] on button "solution" at bounding box center [366, 128] width 54 height 27
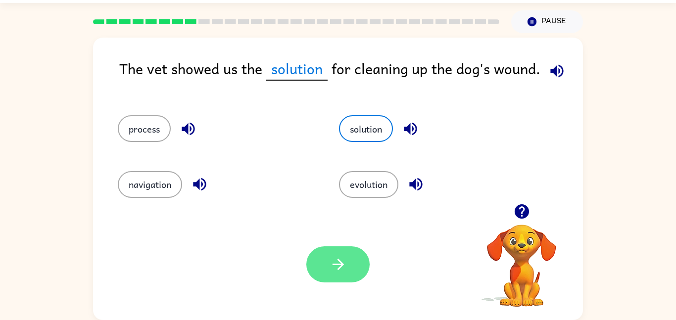
click at [351, 268] on button "button" at bounding box center [337, 265] width 63 height 36
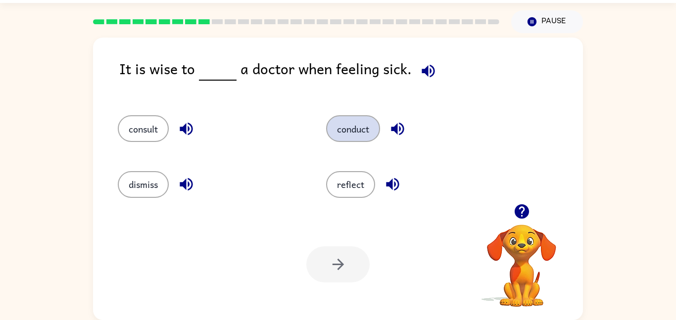
click at [348, 119] on button "conduct" at bounding box center [353, 128] width 54 height 27
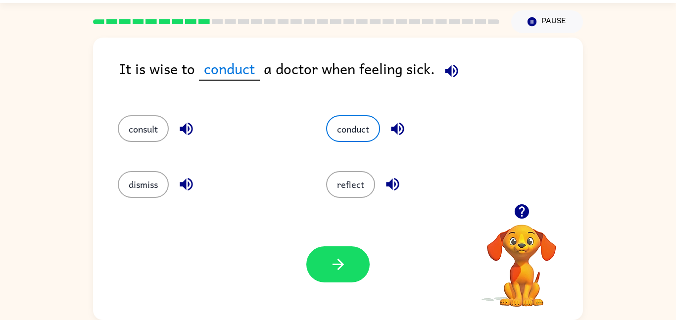
click at [194, 126] on icon "button" at bounding box center [186, 128] width 17 height 17
click at [397, 131] on icon "button" at bounding box center [397, 129] width 13 height 13
click at [394, 188] on icon "button" at bounding box center [392, 184] width 17 height 17
click at [396, 127] on icon "button" at bounding box center [397, 129] width 13 height 13
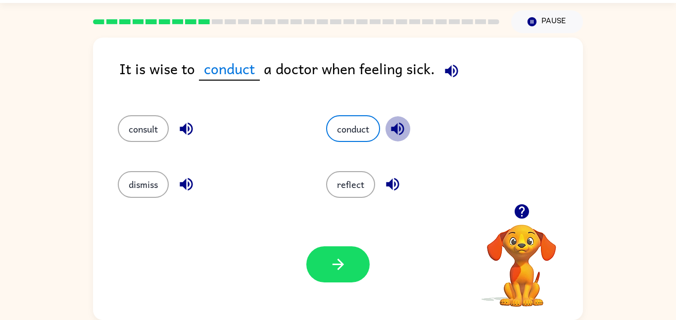
click at [399, 131] on icon "button" at bounding box center [397, 129] width 13 height 13
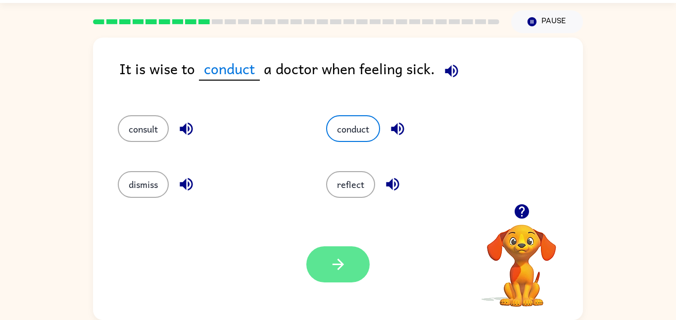
click at [332, 251] on button "button" at bounding box center [337, 265] width 63 height 36
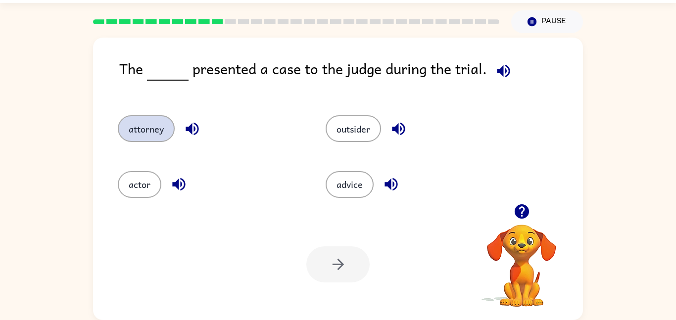
click at [162, 132] on button "attorney" at bounding box center [146, 128] width 57 height 27
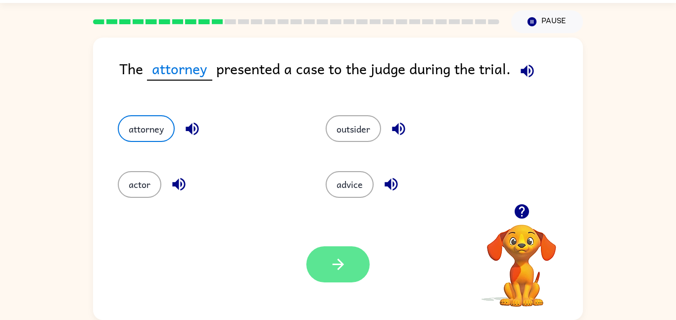
click at [342, 270] on icon "button" at bounding box center [338, 264] width 17 height 17
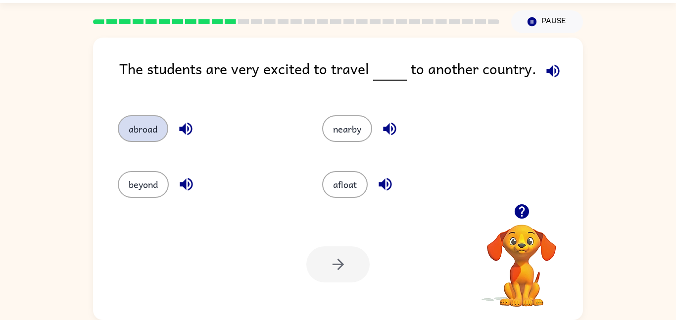
click at [152, 128] on button "abroad" at bounding box center [143, 128] width 51 height 27
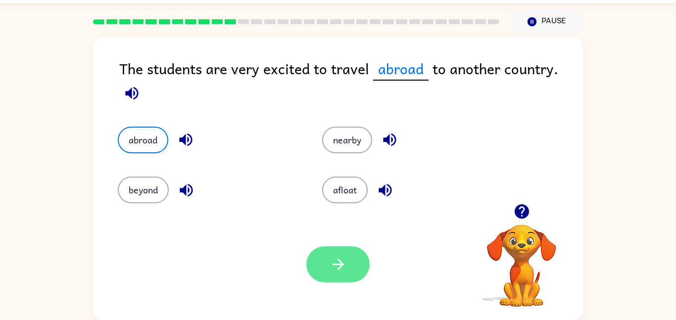
click at [342, 265] on icon "button" at bounding box center [337, 264] width 11 height 11
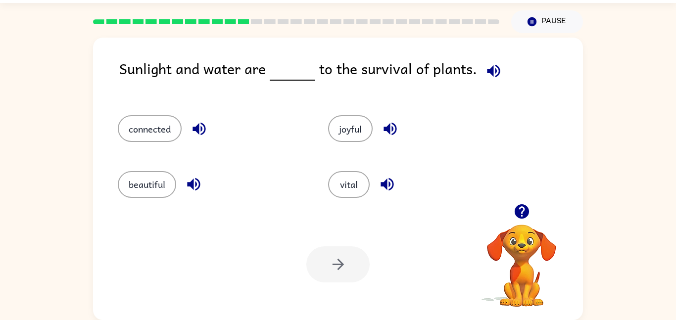
click at [397, 194] on div "vital" at bounding box center [422, 184] width 188 height 27
click at [391, 187] on icon "button" at bounding box center [387, 184] width 17 height 17
click at [396, 127] on icon "button" at bounding box center [390, 129] width 13 height 13
click at [187, 180] on icon "button" at bounding box center [193, 184] width 17 height 17
click at [195, 126] on icon "button" at bounding box center [199, 128] width 17 height 17
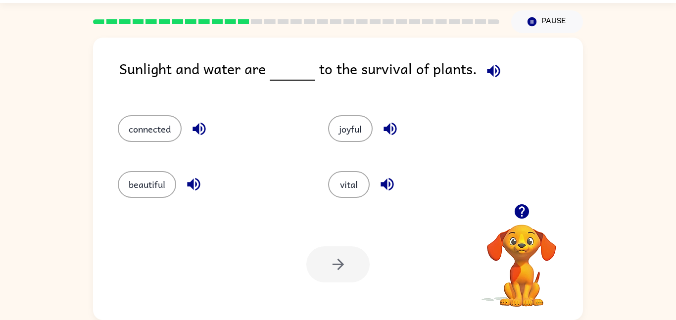
click at [487, 70] on icon "button" at bounding box center [493, 70] width 13 height 13
click at [381, 186] on icon "button" at bounding box center [387, 184] width 13 height 13
click at [127, 135] on button "connected" at bounding box center [150, 128] width 64 height 27
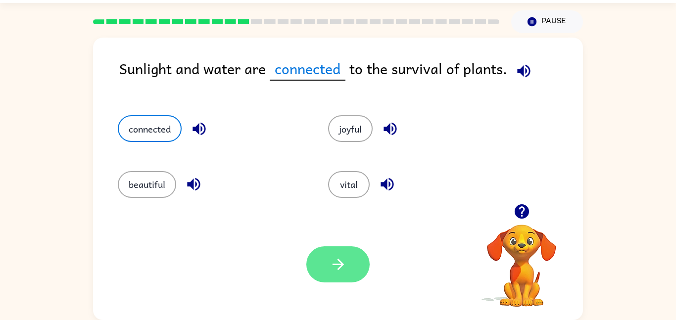
click at [349, 260] on button "button" at bounding box center [337, 265] width 63 height 36
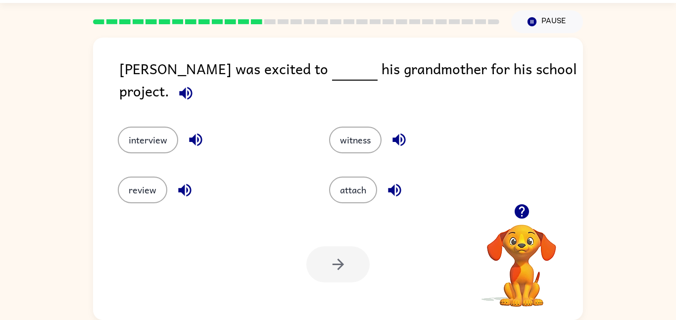
click at [202, 131] on icon "button" at bounding box center [195, 139] width 17 height 17
click at [160, 132] on button "interview" at bounding box center [148, 140] width 60 height 27
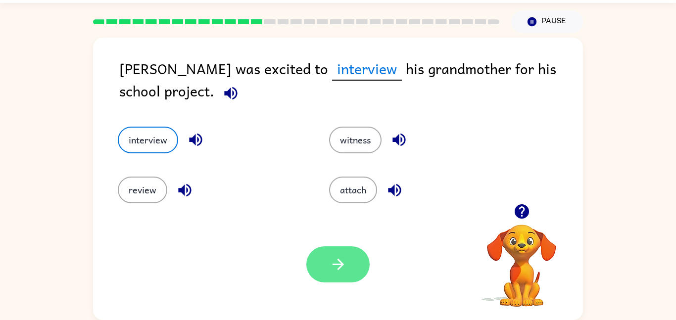
click at [363, 270] on button "button" at bounding box center [337, 265] width 63 height 36
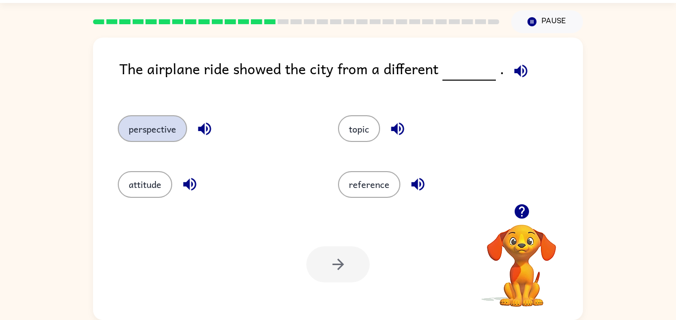
click at [149, 127] on button "perspective" at bounding box center [152, 128] width 69 height 27
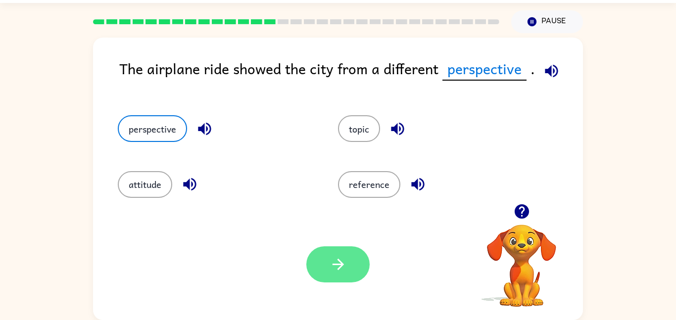
click at [344, 256] on icon "button" at bounding box center [338, 264] width 17 height 17
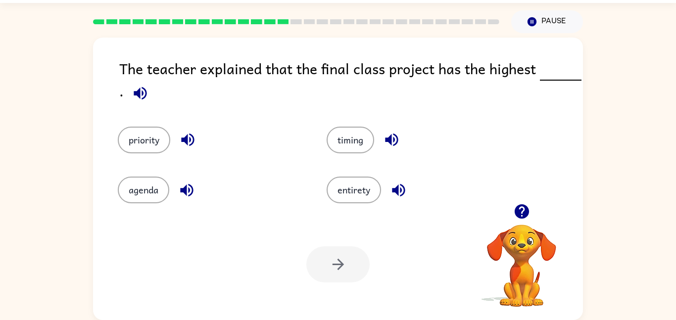
click at [180, 143] on icon "button" at bounding box center [187, 139] width 17 height 17
click at [195, 193] on icon "button" at bounding box center [186, 190] width 17 height 17
click at [391, 144] on icon "button" at bounding box center [391, 140] width 13 height 13
click at [407, 198] on icon "button" at bounding box center [398, 190] width 17 height 17
click at [132, 132] on button "priority" at bounding box center [144, 140] width 52 height 27
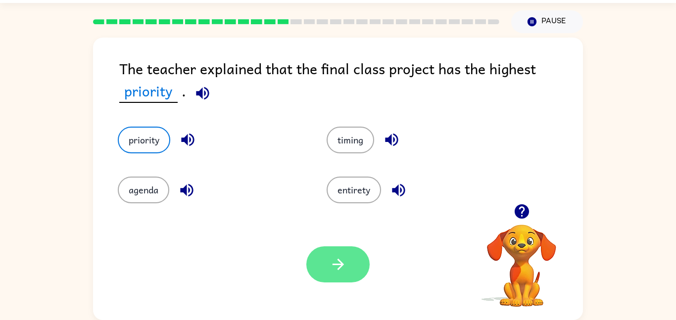
click at [366, 270] on button "button" at bounding box center [337, 265] width 63 height 36
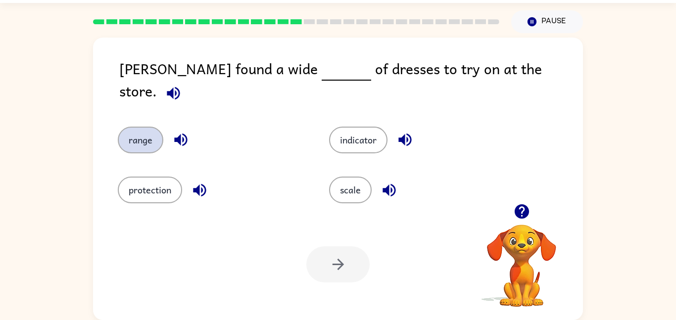
click at [132, 128] on button "range" at bounding box center [141, 140] width 46 height 27
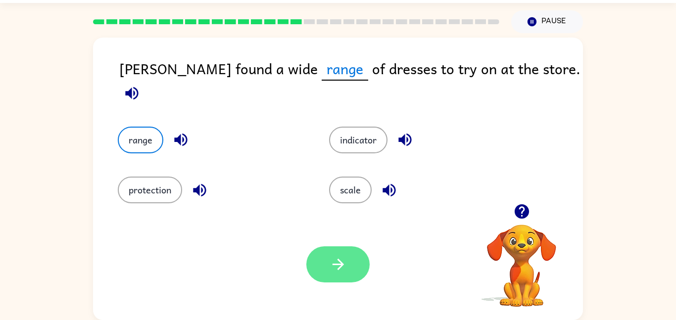
click at [346, 266] on icon "button" at bounding box center [338, 264] width 17 height 17
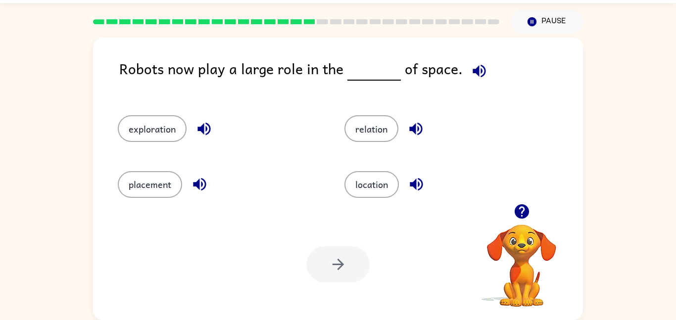
click at [209, 119] on button "button" at bounding box center [204, 128] width 25 height 25
click at [197, 191] on icon "button" at bounding box center [199, 184] width 17 height 17
click at [408, 186] on icon "button" at bounding box center [416, 184] width 17 height 17
click at [410, 142] on div "relation" at bounding box center [447, 128] width 204 height 27
click at [419, 128] on icon "button" at bounding box center [415, 129] width 13 height 13
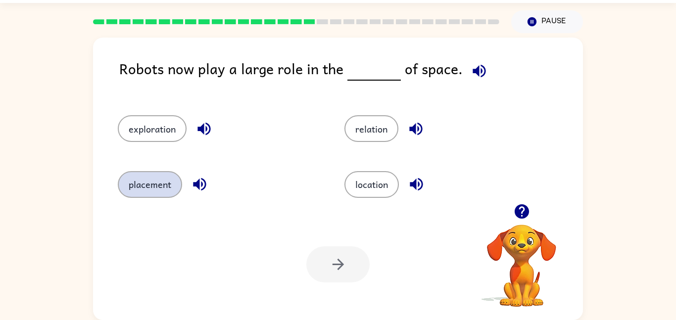
click at [174, 188] on button "placement" at bounding box center [150, 184] width 64 height 27
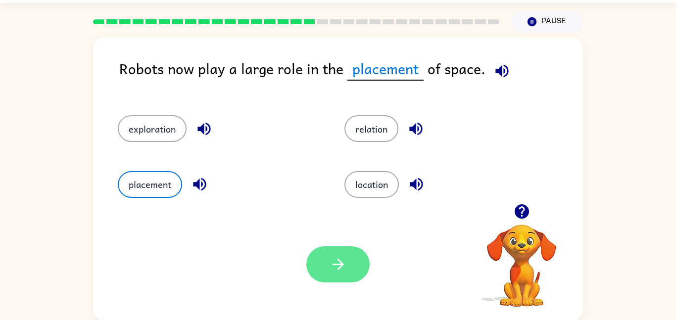
click at [343, 256] on icon "button" at bounding box center [338, 264] width 17 height 17
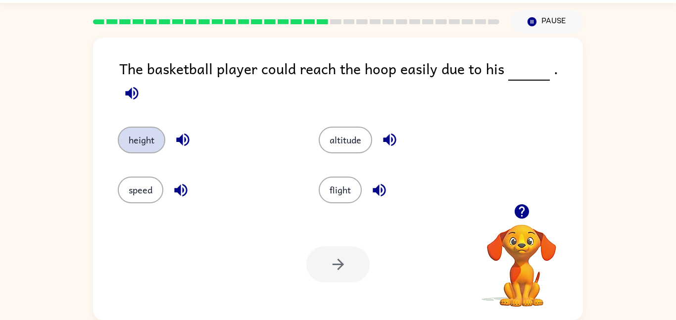
click at [147, 132] on button "height" at bounding box center [142, 140] width 48 height 27
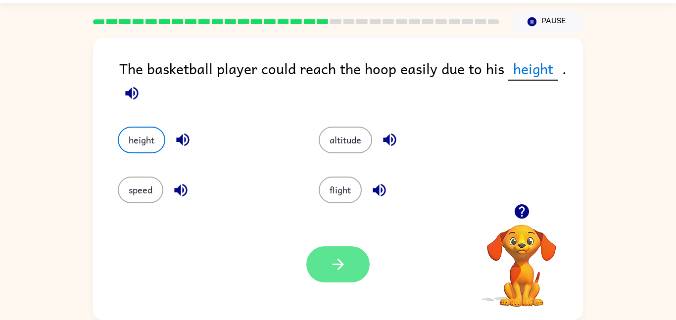
click at [342, 255] on button "button" at bounding box center [337, 265] width 63 height 36
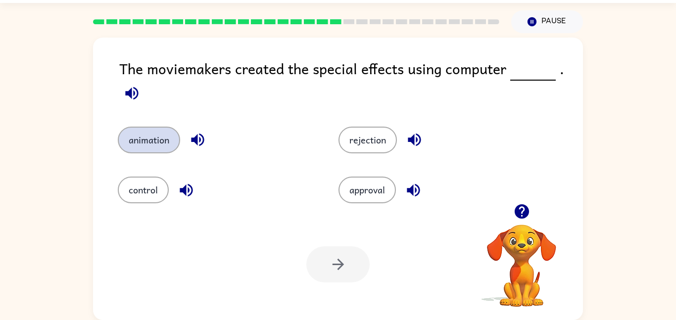
click at [156, 130] on button "animation" at bounding box center [149, 140] width 62 height 27
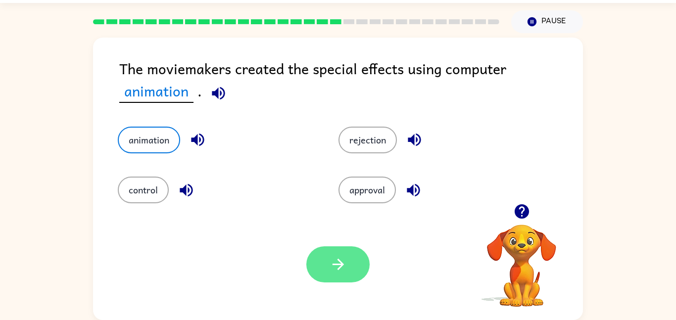
click at [348, 266] on button "button" at bounding box center [337, 265] width 63 height 36
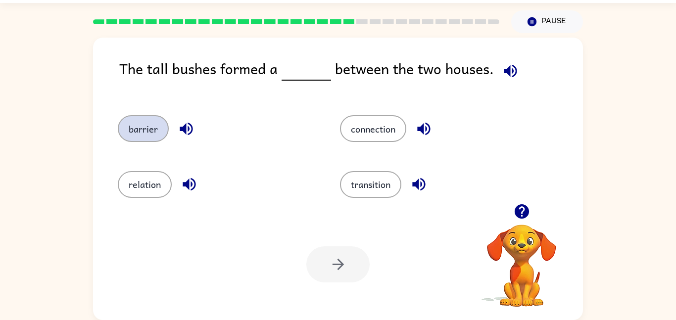
click at [152, 141] on button "barrier" at bounding box center [143, 128] width 51 height 27
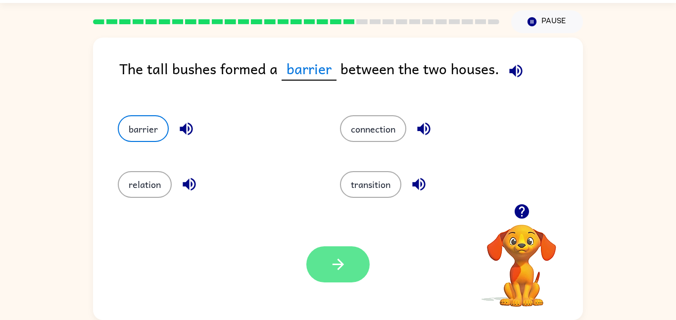
click at [352, 261] on button "button" at bounding box center [337, 265] width 63 height 36
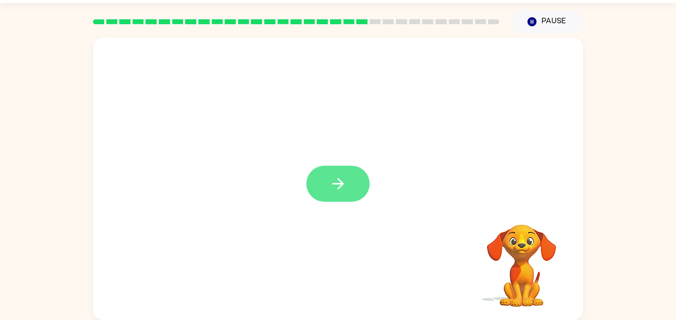
click at [354, 196] on button "button" at bounding box center [337, 184] width 63 height 36
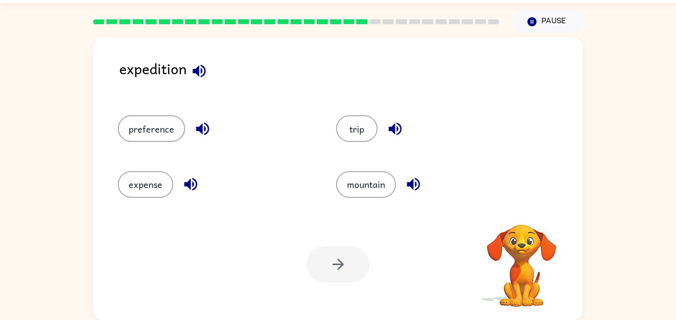
click at [197, 69] on icon "button" at bounding box center [199, 70] width 13 height 13
click at [203, 72] on icon "button" at bounding box center [199, 70] width 17 height 17
click at [385, 141] on div "trip" at bounding box center [434, 128] width 196 height 27
click at [164, 131] on button "preference" at bounding box center [151, 128] width 67 height 27
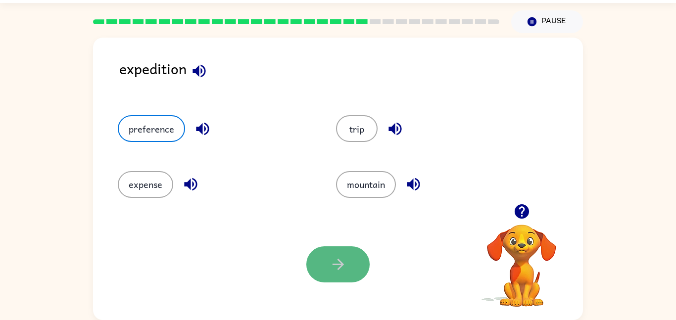
click at [348, 253] on button "button" at bounding box center [337, 265] width 63 height 36
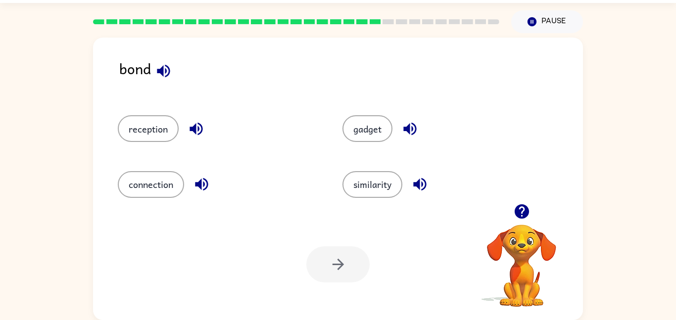
click at [157, 63] on icon "button" at bounding box center [163, 70] width 17 height 17
click at [199, 130] on icon "button" at bounding box center [196, 128] width 17 height 17
click at [207, 184] on icon "button" at bounding box center [201, 184] width 13 height 13
click at [419, 193] on icon "button" at bounding box center [419, 184] width 17 height 17
click at [420, 144] on div "gadget" at bounding box center [436, 124] width 225 height 55
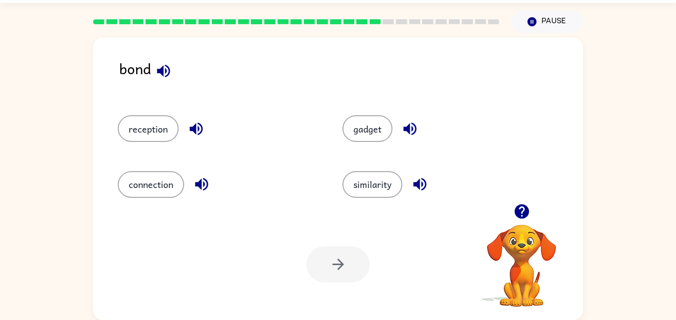
click at [409, 120] on icon "button" at bounding box center [410, 128] width 17 height 17
click at [169, 188] on button "connection" at bounding box center [151, 184] width 66 height 27
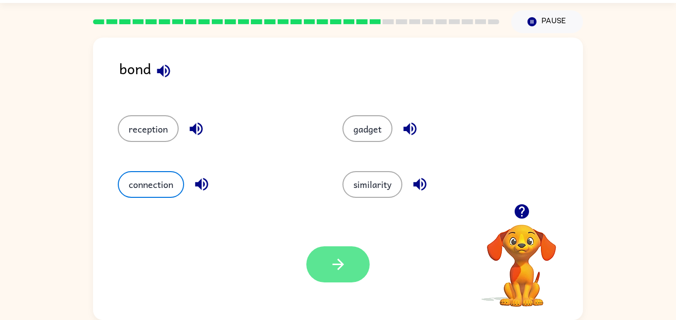
click at [349, 263] on button "button" at bounding box center [337, 265] width 63 height 36
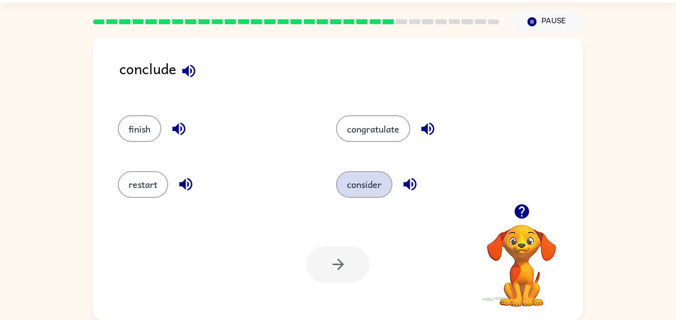
click at [375, 186] on button "consider" at bounding box center [364, 184] width 56 height 27
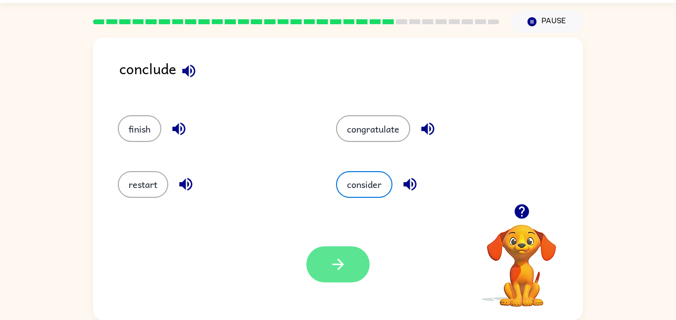
click at [333, 266] on icon "button" at bounding box center [338, 264] width 17 height 17
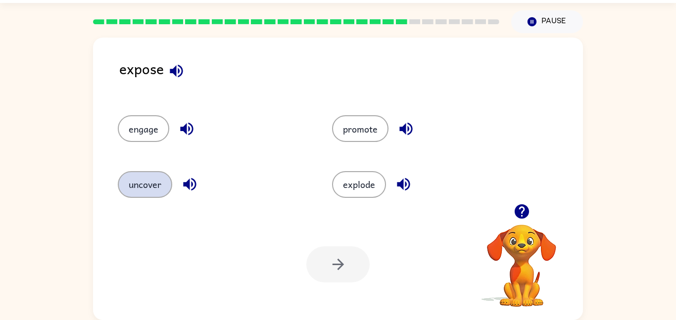
click at [126, 181] on button "uncover" at bounding box center [145, 184] width 54 height 27
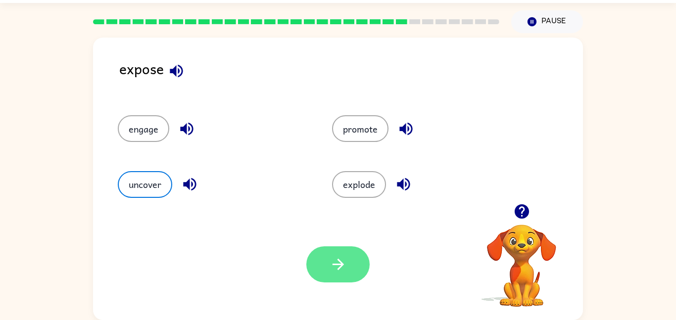
click at [361, 268] on button "button" at bounding box center [337, 265] width 63 height 36
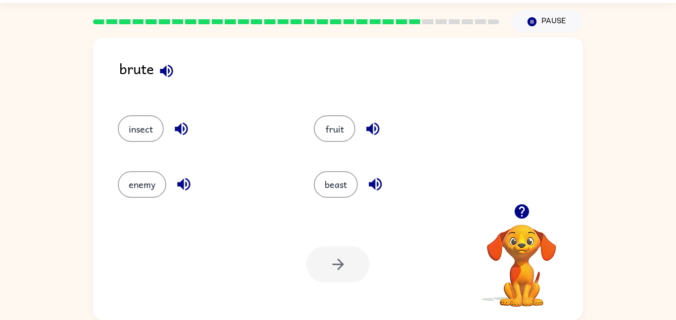
click at [167, 77] on icon "button" at bounding box center [166, 70] width 17 height 17
click at [162, 181] on button "enemy" at bounding box center [142, 184] width 49 height 27
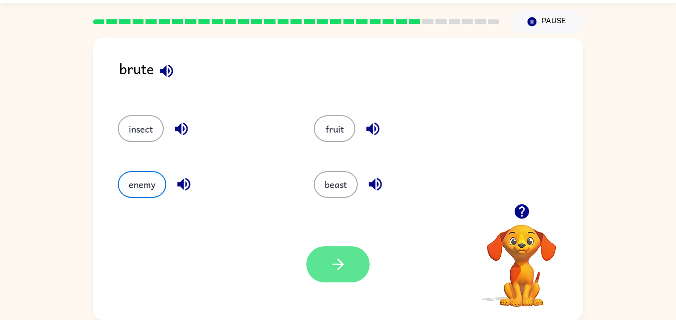
click at [351, 270] on button "button" at bounding box center [337, 265] width 63 height 36
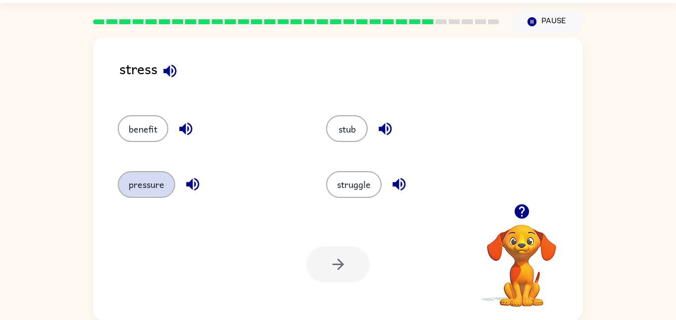
click at [150, 183] on button "pressure" at bounding box center [146, 184] width 57 height 27
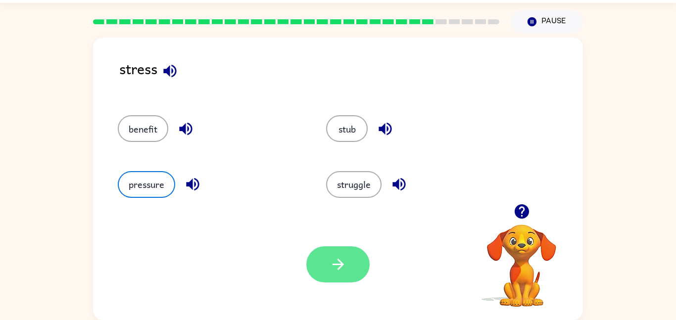
click at [353, 256] on button "button" at bounding box center [337, 265] width 63 height 36
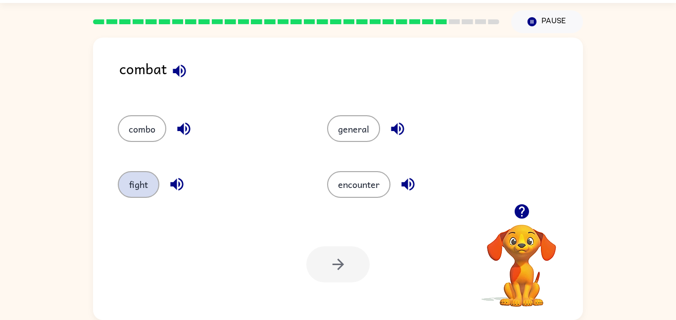
click at [136, 181] on button "fight" at bounding box center [139, 184] width 42 height 27
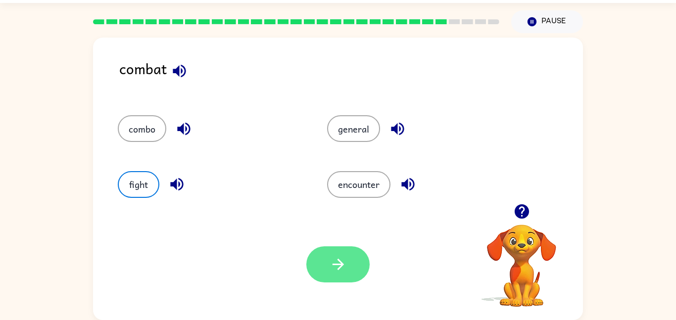
click at [320, 255] on button "button" at bounding box center [337, 265] width 63 height 36
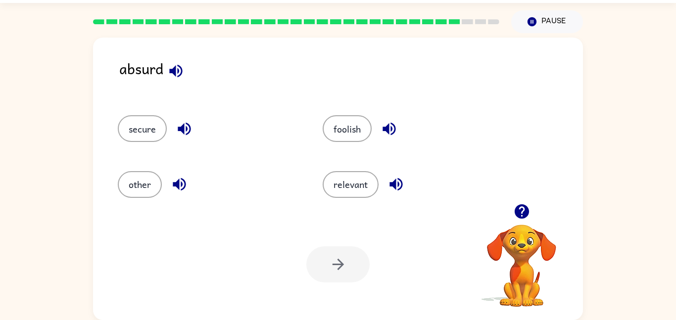
click at [187, 131] on icon "button" at bounding box center [184, 128] width 17 height 17
click at [175, 59] on button "button" at bounding box center [175, 70] width 25 height 25
click at [190, 189] on button "button" at bounding box center [179, 184] width 25 height 25
click at [184, 123] on icon "button" at bounding box center [184, 128] width 17 height 17
click at [393, 134] on icon "button" at bounding box center [389, 129] width 13 height 13
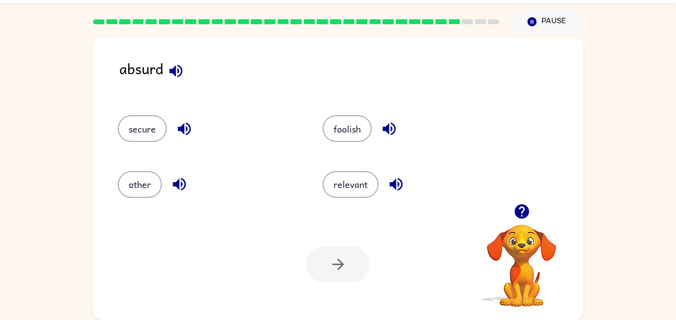
click at [400, 196] on button "button" at bounding box center [396, 184] width 25 height 25
click at [133, 134] on button "secure" at bounding box center [142, 128] width 49 height 27
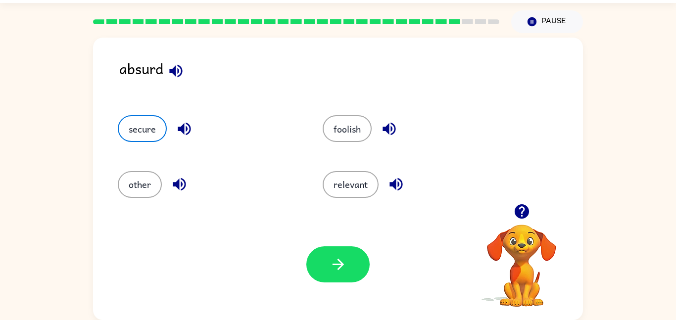
click at [327, 242] on div "Your browser must support playing .mp4 files to use Literably. Please try using…" at bounding box center [338, 264] width 490 height 111
click at [330, 263] on icon "button" at bounding box center [338, 264] width 17 height 17
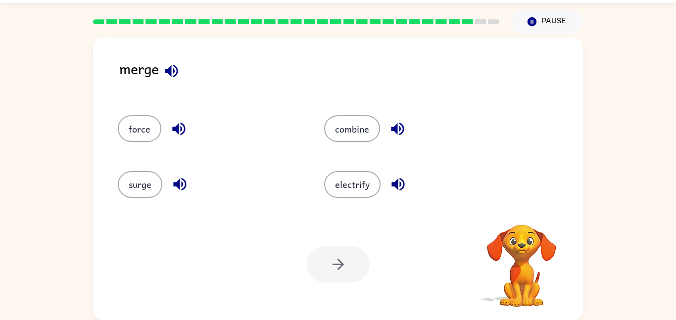
click at [175, 63] on icon "button" at bounding box center [171, 70] width 17 height 17
click at [176, 129] on icon "button" at bounding box center [178, 129] width 13 height 13
click at [179, 184] on icon "button" at bounding box center [179, 184] width 13 height 13
click at [384, 123] on div "combine" at bounding box center [416, 128] width 184 height 27
click at [408, 129] on button "button" at bounding box center [397, 128] width 25 height 25
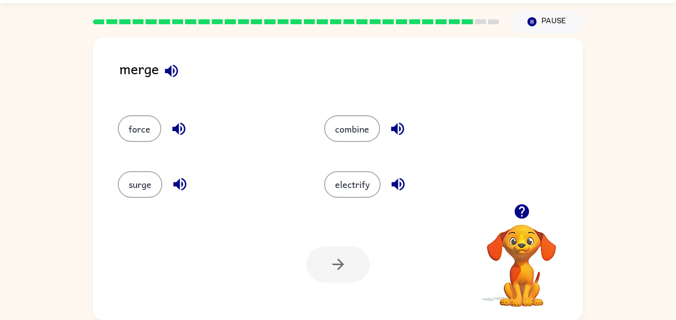
click at [393, 183] on icon "button" at bounding box center [398, 184] width 13 height 13
click at [177, 137] on icon "button" at bounding box center [178, 128] width 17 height 17
click at [188, 189] on icon "button" at bounding box center [179, 184] width 17 height 17
click at [405, 128] on icon "button" at bounding box center [397, 128] width 17 height 17
click at [399, 123] on icon "button" at bounding box center [397, 129] width 13 height 13
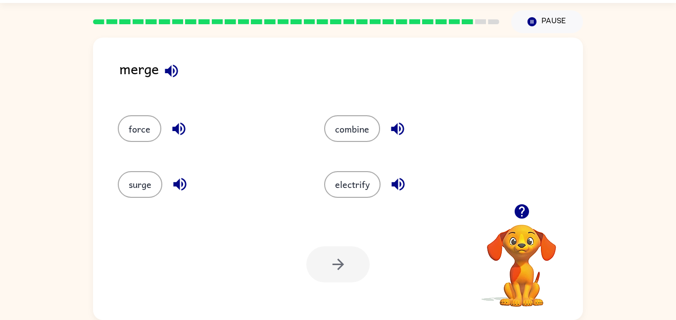
click at [397, 184] on icon "button" at bounding box center [398, 184] width 17 height 17
click at [350, 132] on button "combine" at bounding box center [352, 128] width 56 height 27
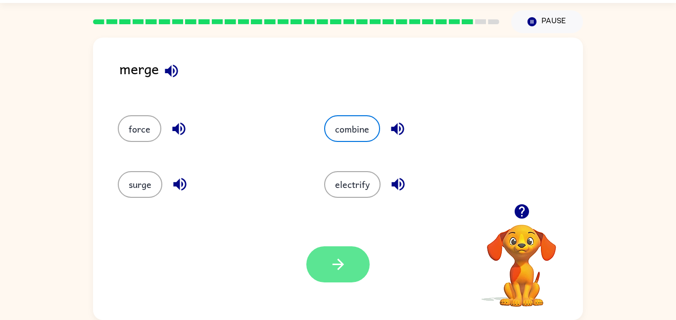
click at [324, 270] on button "button" at bounding box center [337, 265] width 63 height 36
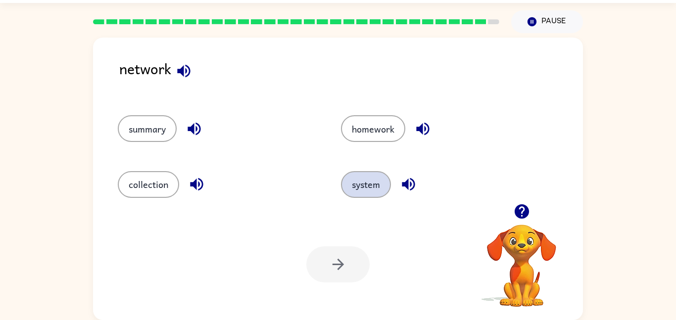
click at [369, 188] on button "system" at bounding box center [366, 184] width 50 height 27
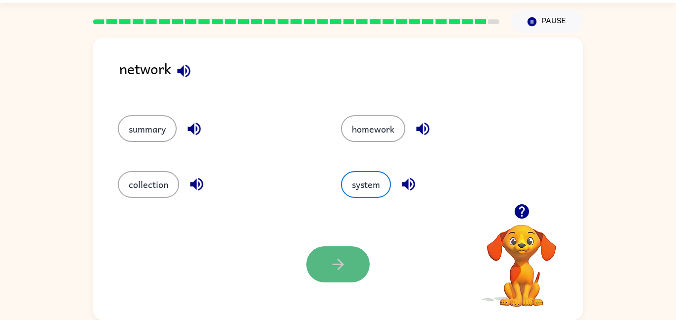
click at [323, 267] on button "button" at bounding box center [337, 265] width 63 height 36
